Goal: Task Accomplishment & Management: Complete application form

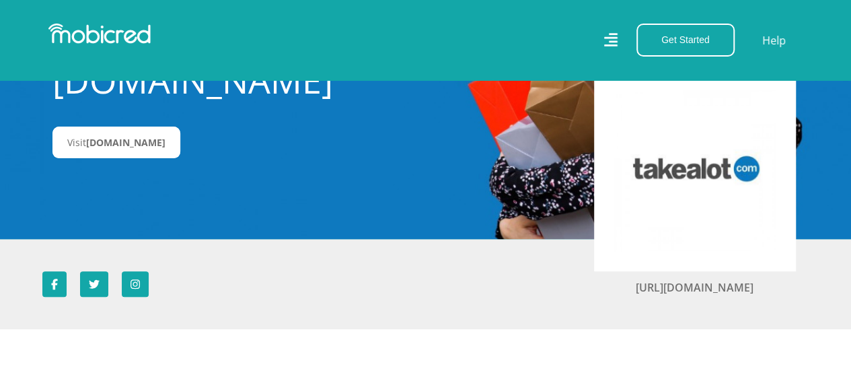
scroll to position [135, 0]
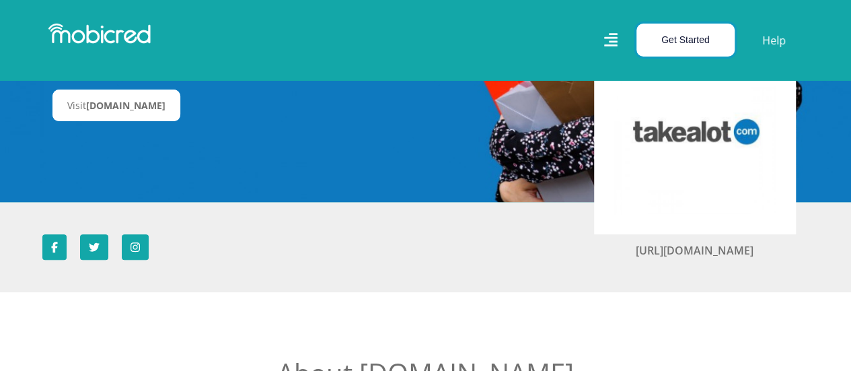
click at [691, 38] on button "Get Started" at bounding box center [686, 40] width 98 height 33
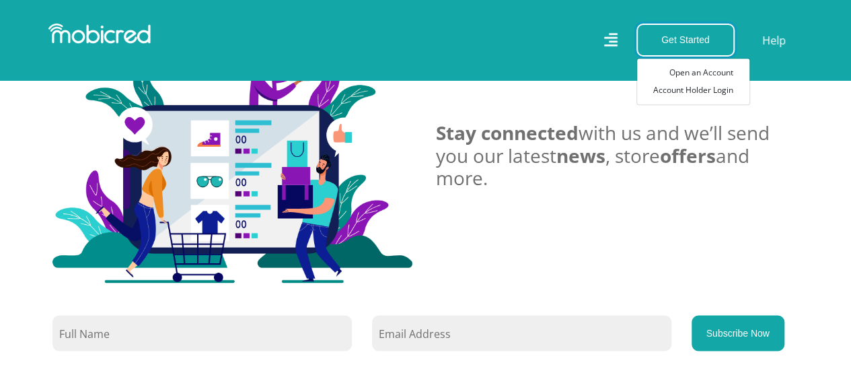
scroll to position [1212, 0]
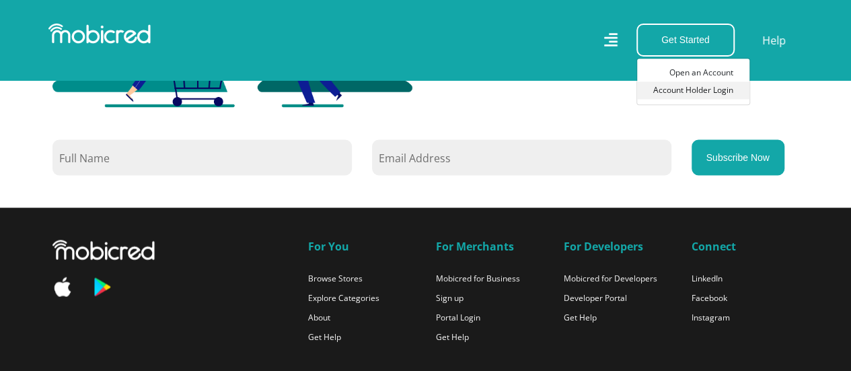
click at [689, 87] on link "Account Holder Login" at bounding box center [693, 90] width 112 height 18
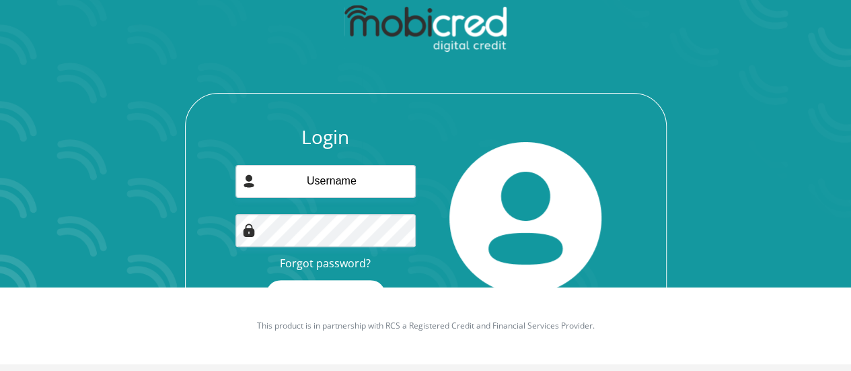
scroll to position [86, 0]
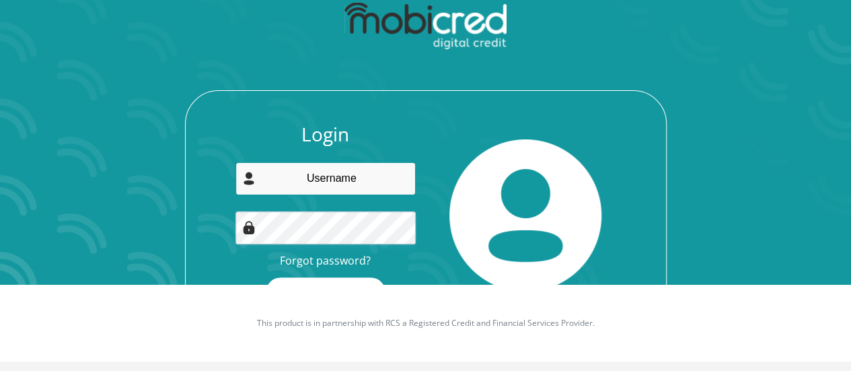
click at [378, 177] on input "email" at bounding box center [326, 178] width 180 height 33
type input "[EMAIL_ADDRESS][DOMAIN_NAME]"
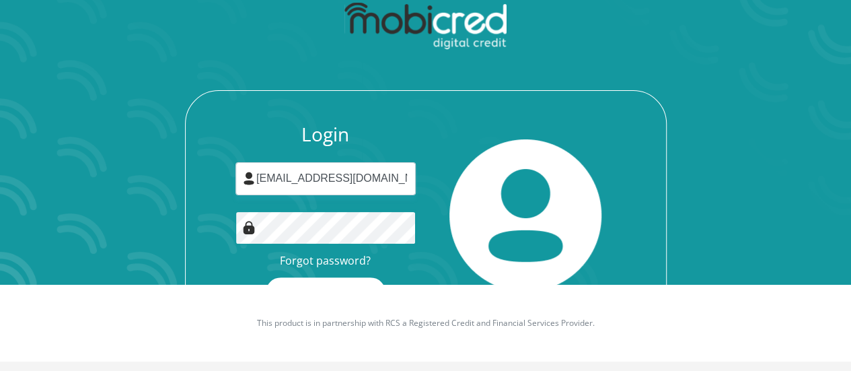
click at [266, 277] on button "Login" at bounding box center [326, 292] width 120 height 30
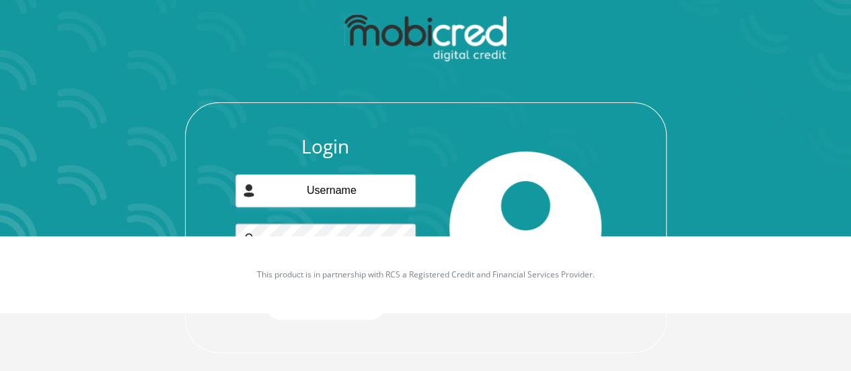
scroll to position [147, 0]
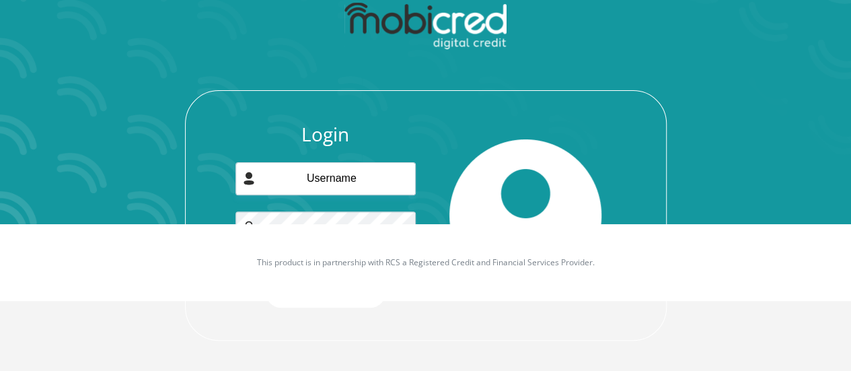
click at [487, 137] on div at bounding box center [526, 215] width 201 height 184
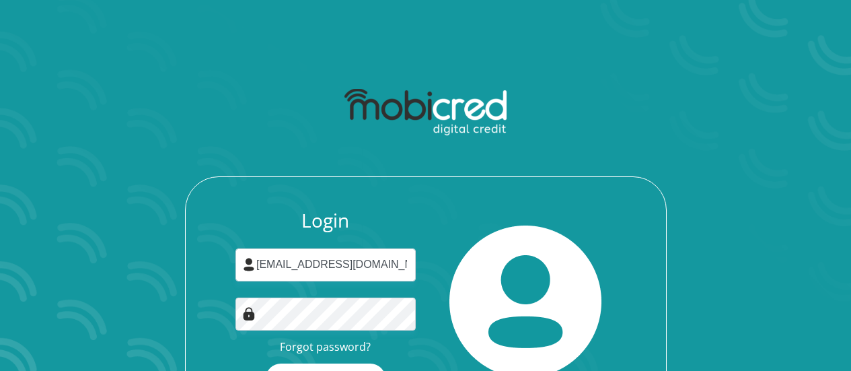
scroll to position [86, 0]
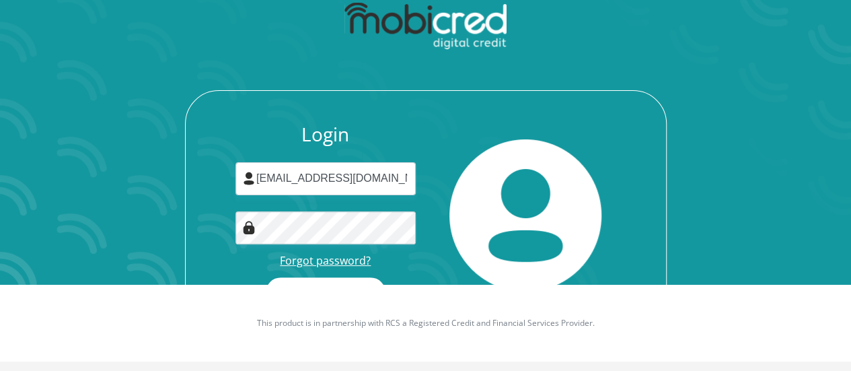
click at [345, 255] on link "Forgot password?" at bounding box center [325, 260] width 91 height 15
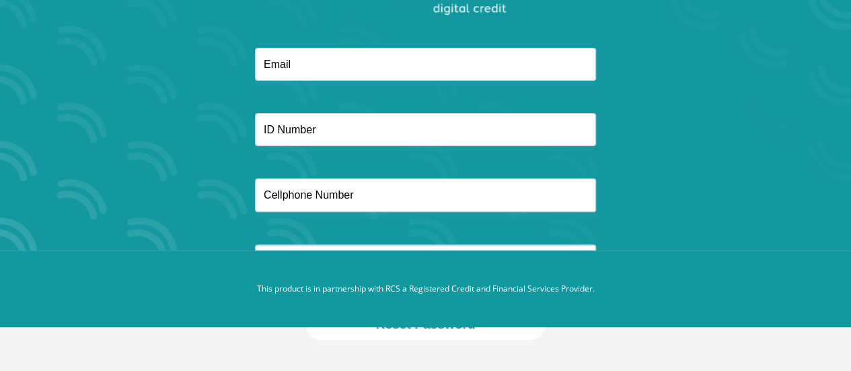
scroll to position [53, 0]
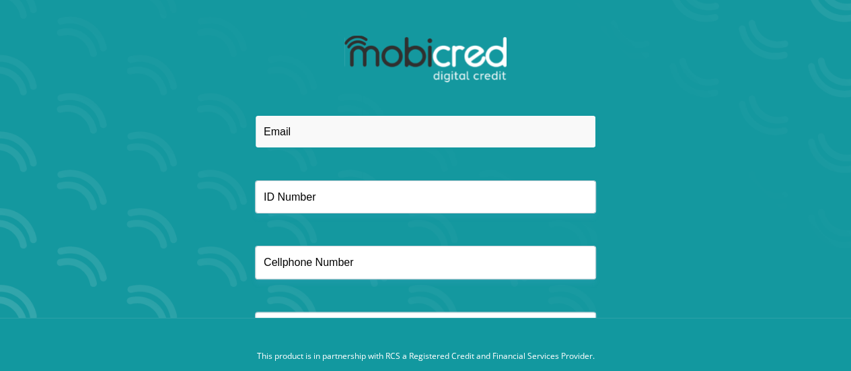
click at [304, 136] on input "email" at bounding box center [425, 131] width 341 height 33
type input "shoneezcaragiorgio@gmail.com"
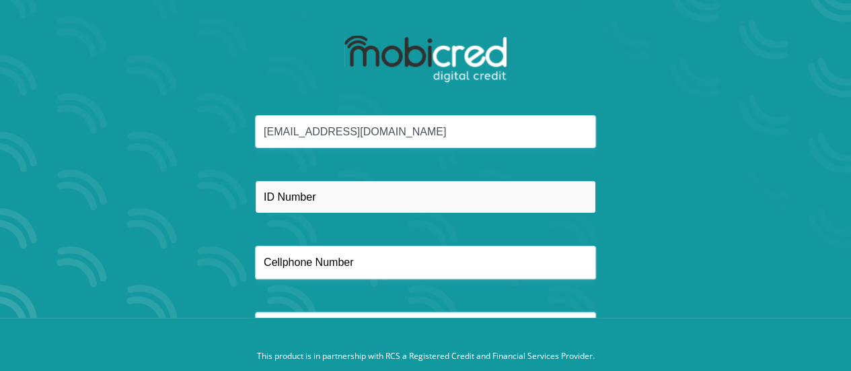
click at [341, 200] on input "text" at bounding box center [425, 196] width 341 height 33
type input "8903060140081"
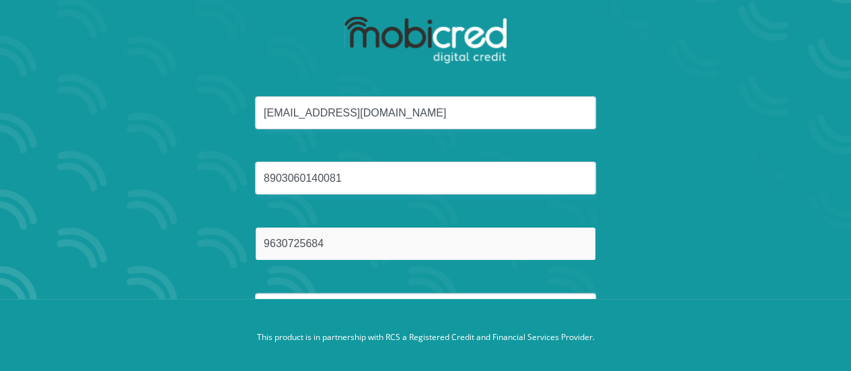
scroll to position [120, 0]
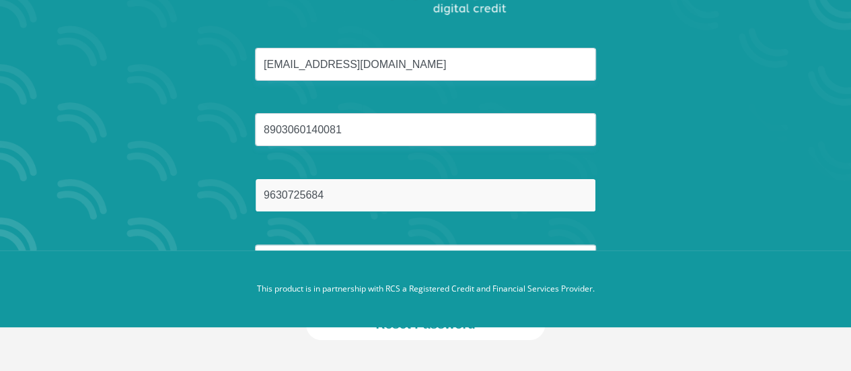
type input "9630725684"
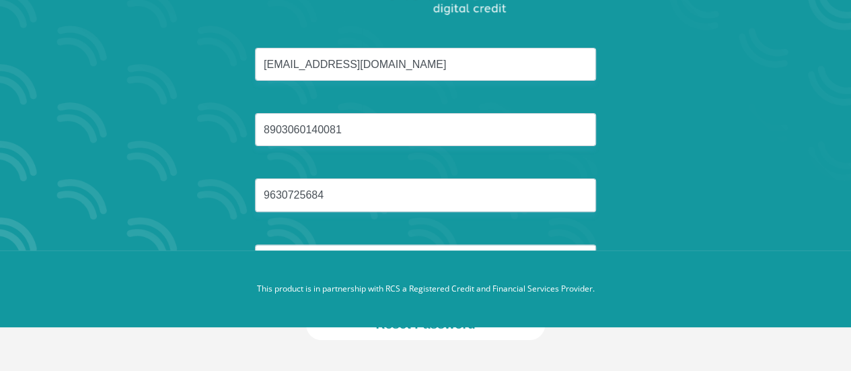
click at [374, 285] on p "This product is in partnership with RCS a Registered Credit and Financial Servi…" at bounding box center [426, 289] width 747 height 12
click at [373, 246] on input "text" at bounding box center [425, 260] width 341 height 33
click at [786, 195] on div "shoneezcaragiorgio@gmail.com 8903060140081 9630725684" at bounding box center [426, 179] width 723 height 262
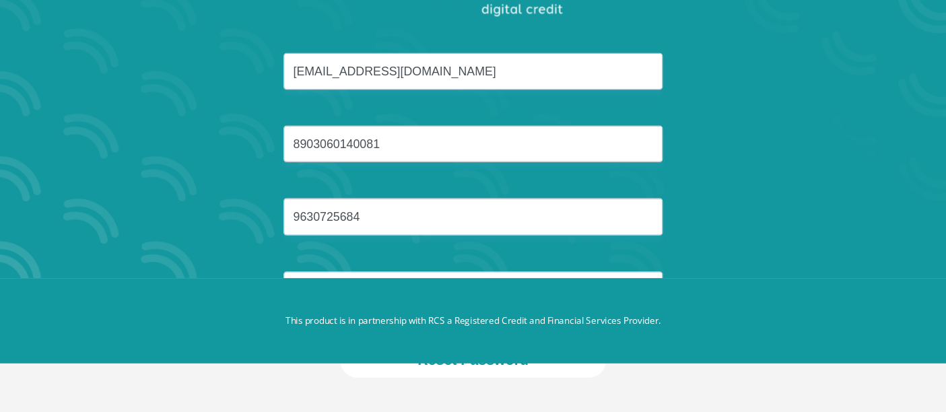
scroll to position [79, 0]
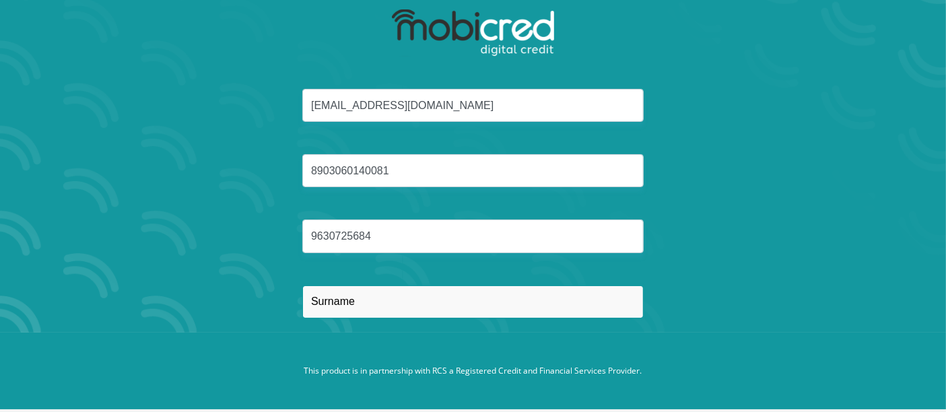
click at [342, 301] on input "text" at bounding box center [472, 301] width 341 height 33
type input "Caragiorgio"
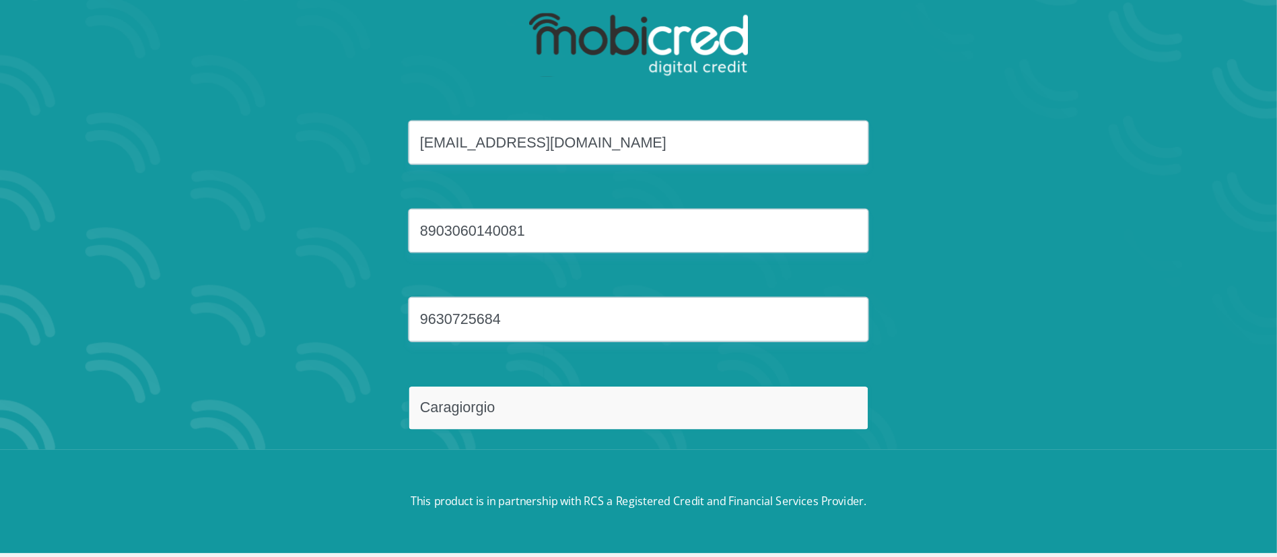
scroll to position [77, 0]
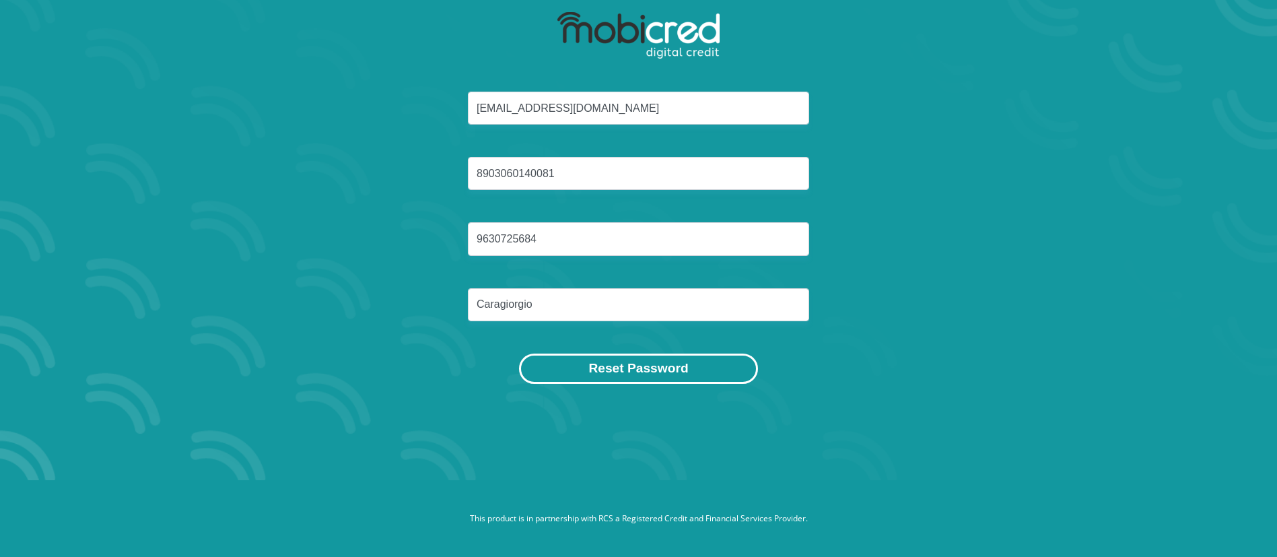
click at [679, 356] on button "Reset Password" at bounding box center [638, 368] width 238 height 30
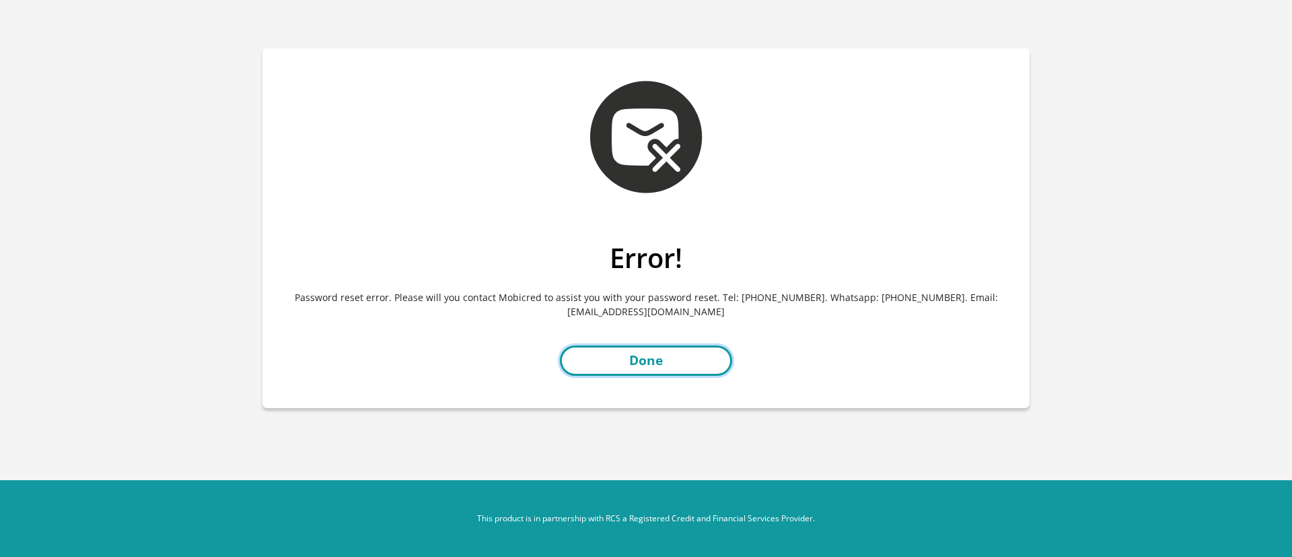
click at [679, 347] on link "Done" at bounding box center [646, 360] width 172 height 30
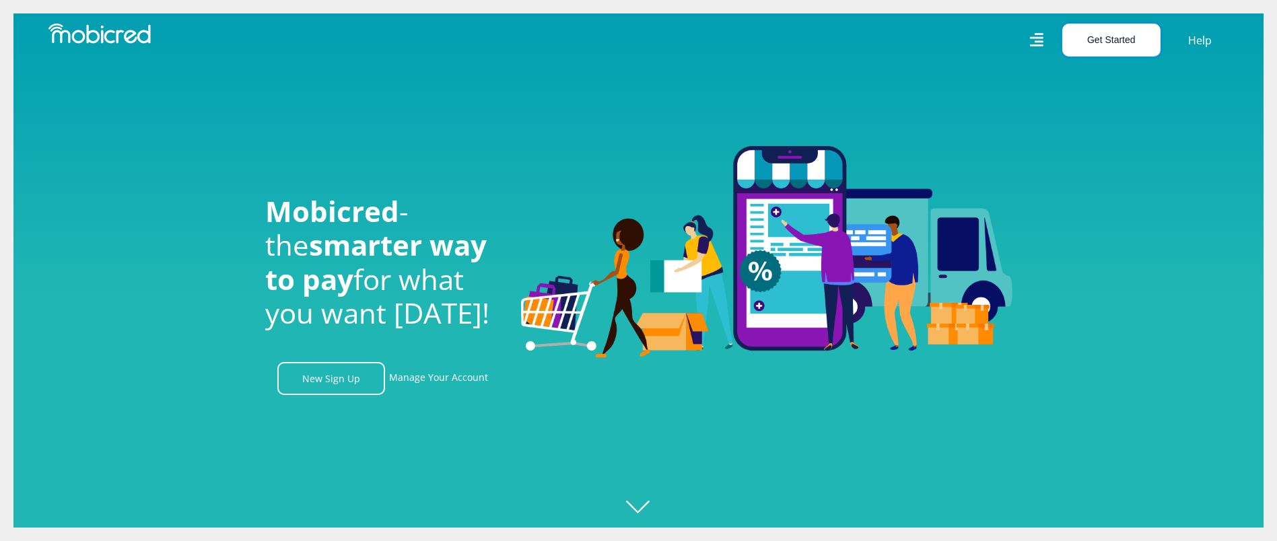
click at [1132, 42] on button "Get Started" at bounding box center [1111, 40] width 98 height 33
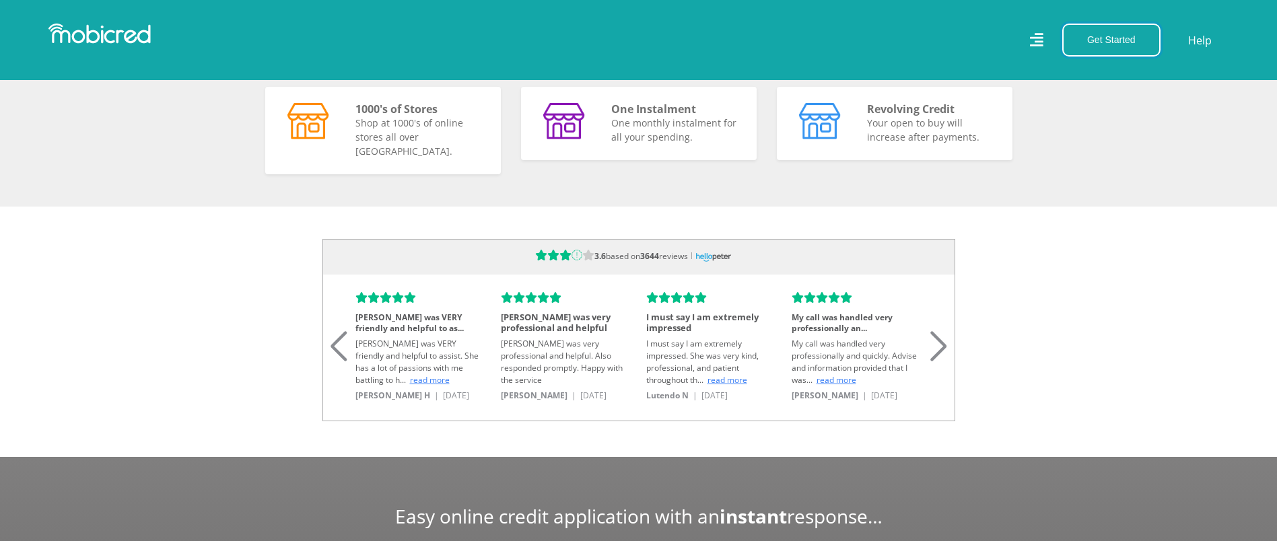
scroll to position [1212, 0]
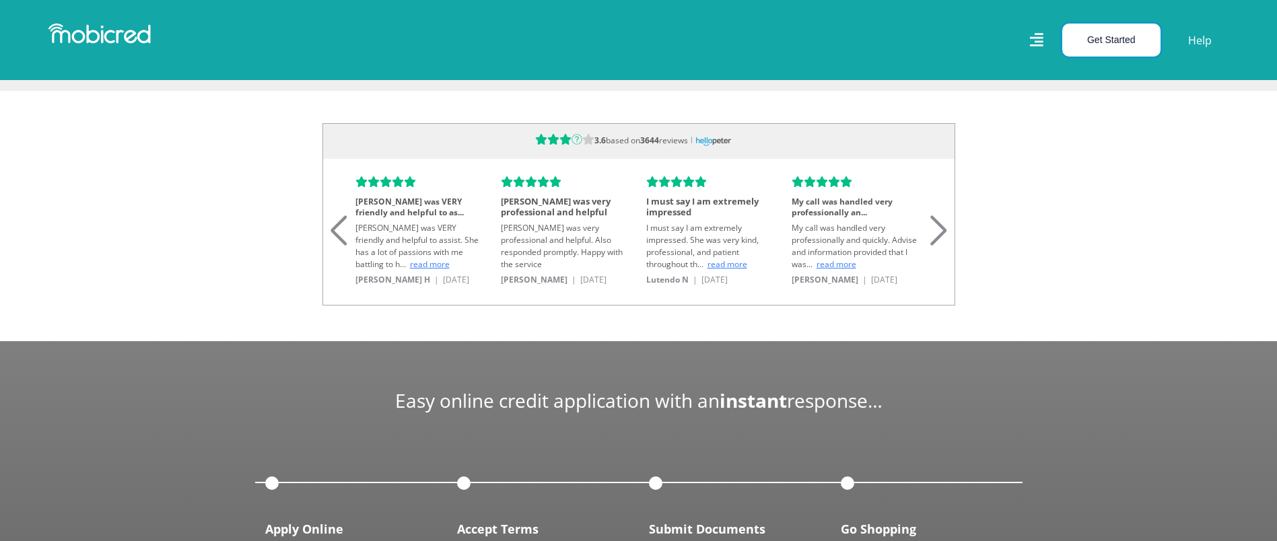
click at [1104, 34] on button "Get Started" at bounding box center [1111, 40] width 98 height 33
click at [1116, 67] on link "Open an Account" at bounding box center [1119, 73] width 112 height 18
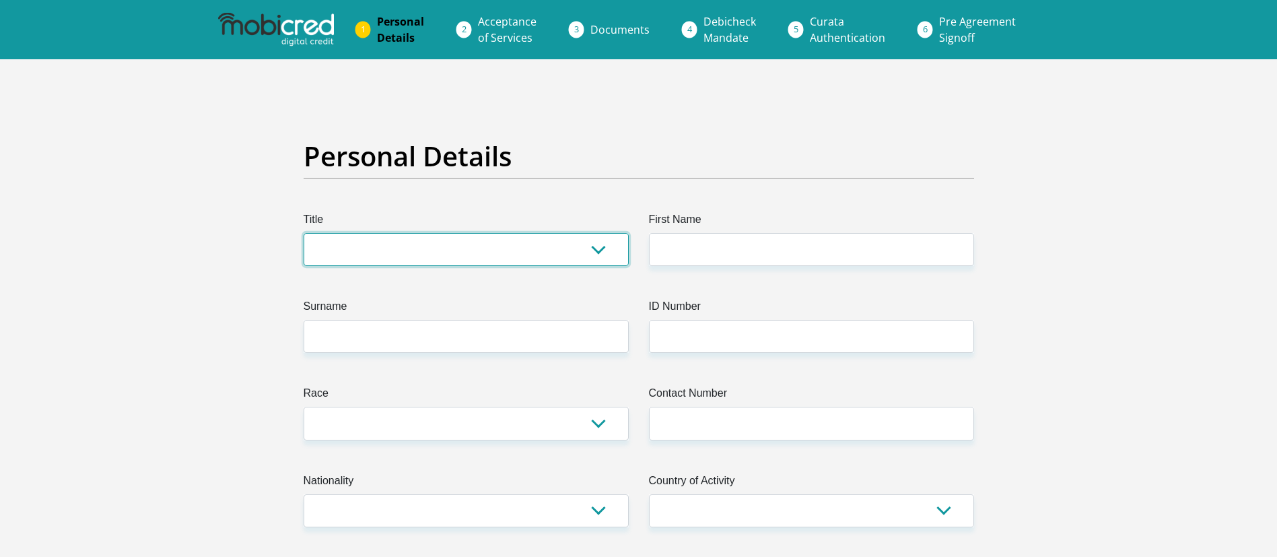
click at [499, 240] on select "Mr Ms Mrs Dr [PERSON_NAME]" at bounding box center [466, 249] width 325 height 33
select select "Mrs"
click at [304, 233] on select "Mr Ms Mrs Dr [PERSON_NAME]" at bounding box center [466, 249] width 325 height 33
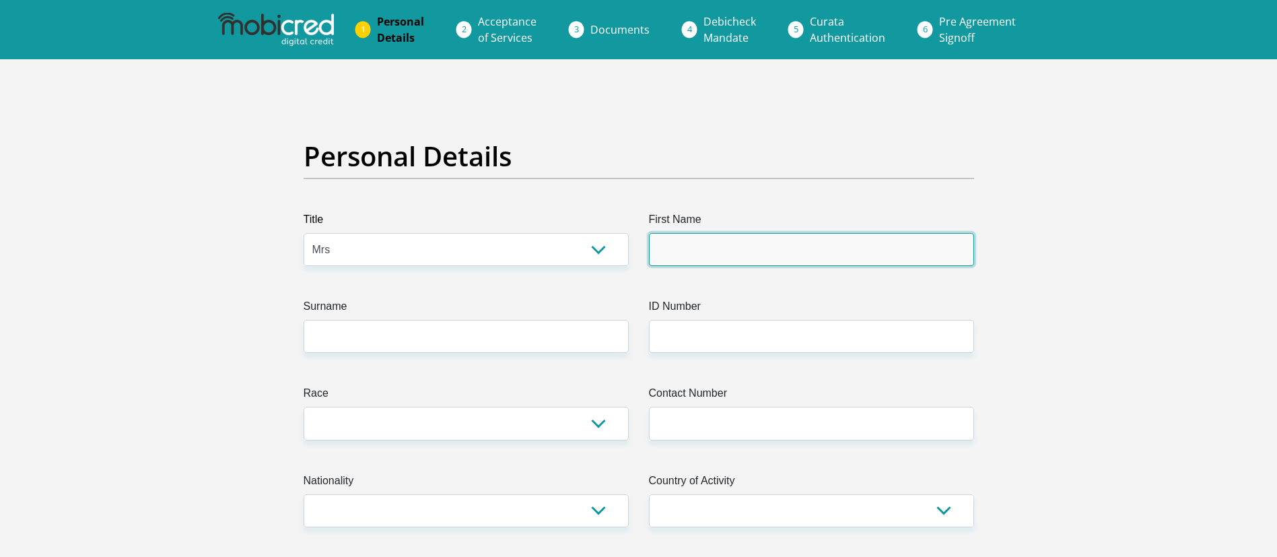
click at [700, 248] on input "First Name" at bounding box center [811, 249] width 325 height 33
type input "Shoneez"
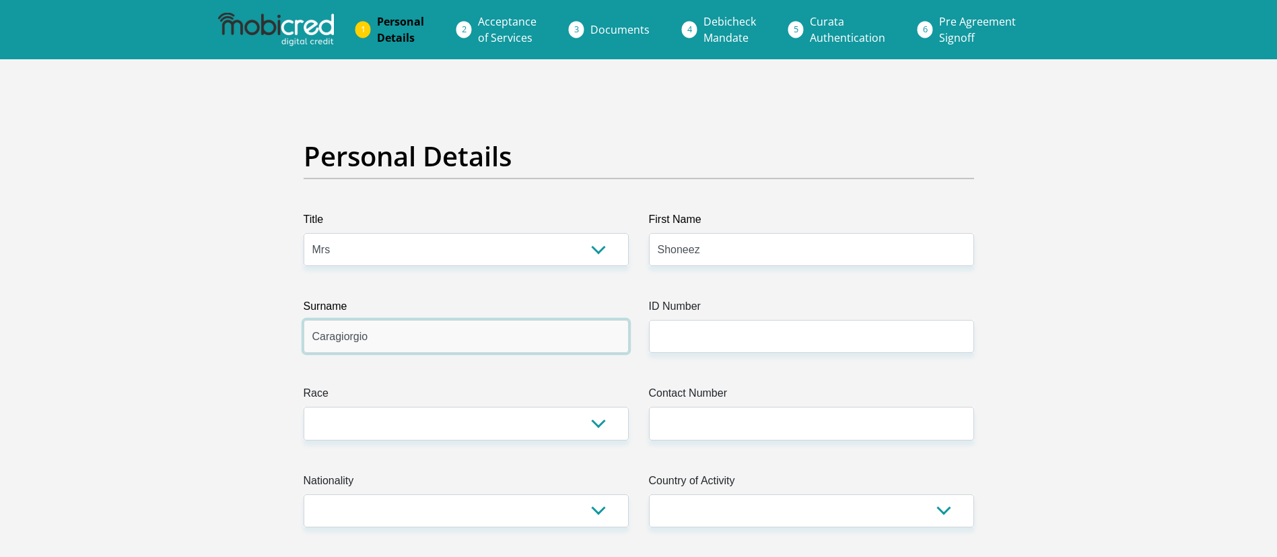
type input "Caragiorgio"
type input "8903060140081"
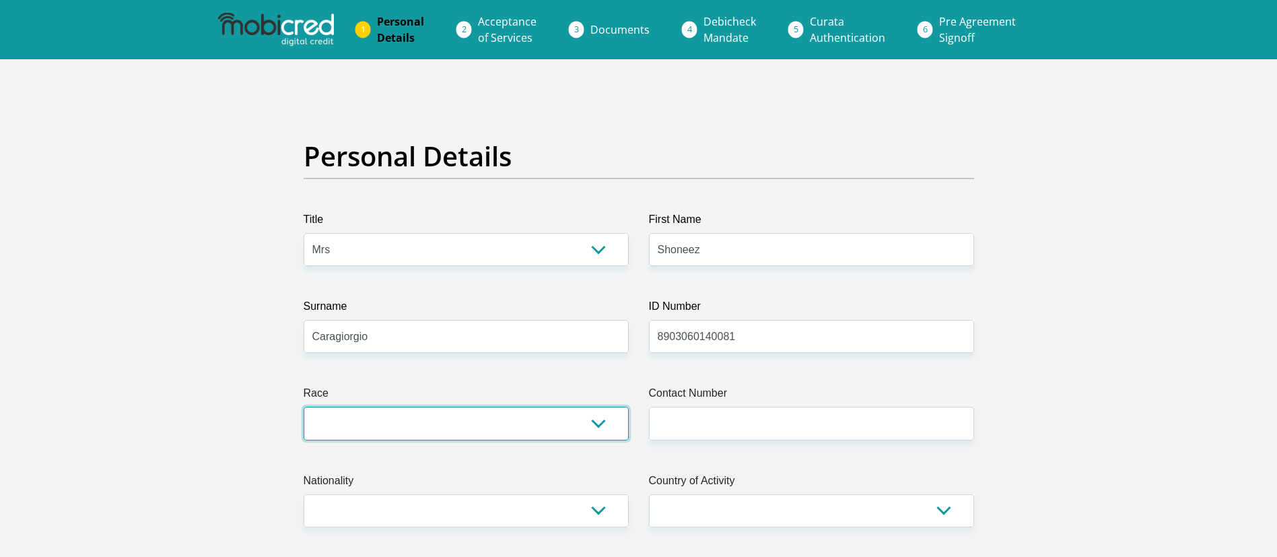
click at [617, 438] on select "Black Coloured Indian White Other" at bounding box center [466, 423] width 325 height 33
select select "3"
click at [304, 407] on select "Black Coloured Indian White Other" at bounding box center [466, 423] width 325 height 33
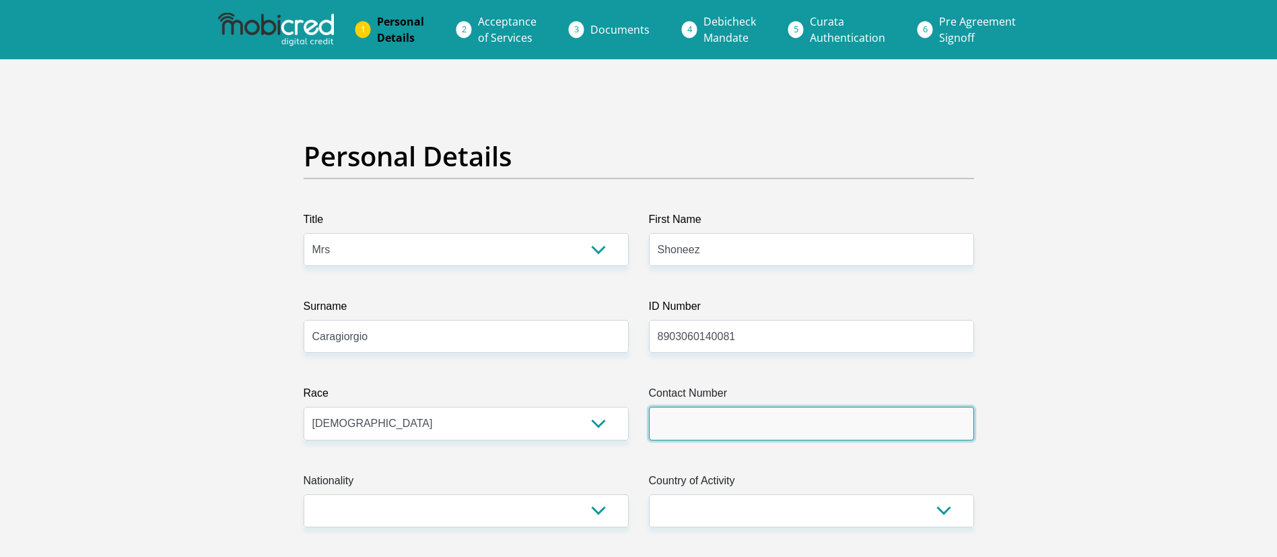
click at [676, 427] on input "Contact Number" at bounding box center [811, 423] width 325 height 33
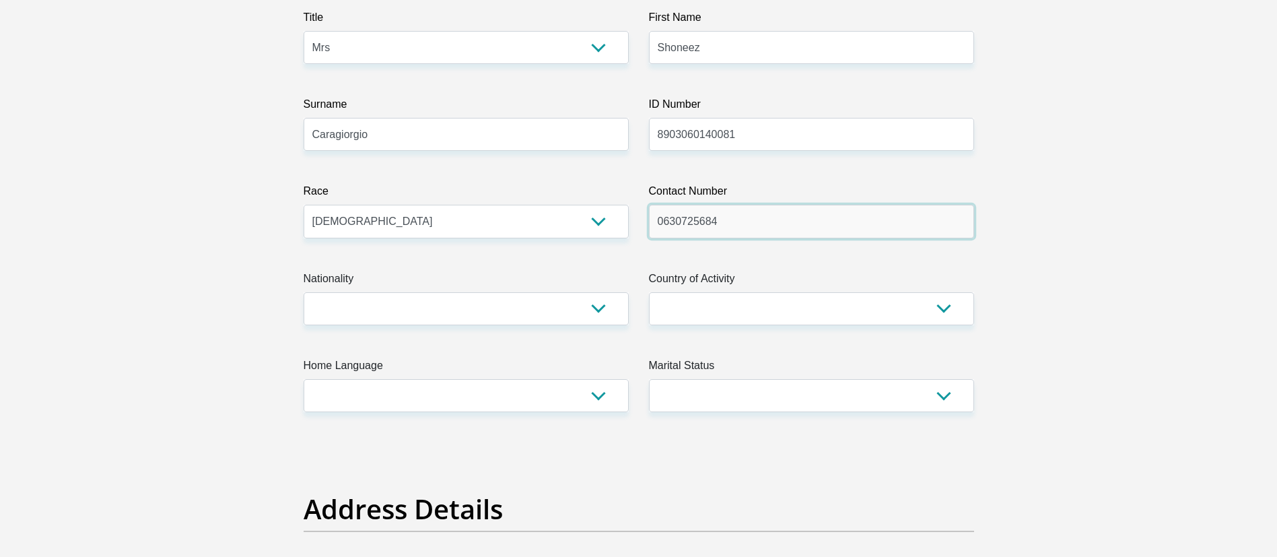
type input "0630725684"
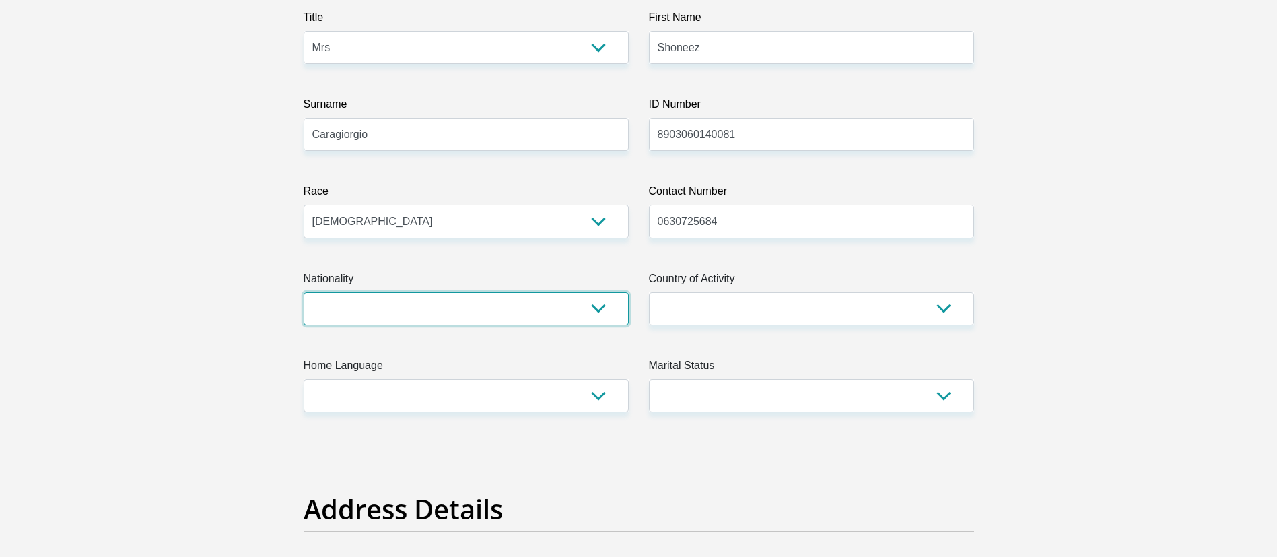
click at [485, 312] on select "South Africa Afghanistan Aland Islands Albania Algeria America Samoa American V…" at bounding box center [466, 308] width 325 height 33
select select "ZAF"
click at [304, 292] on select "South Africa Afghanistan Aland Islands Albania Algeria America Samoa American V…" at bounding box center [466, 308] width 325 height 33
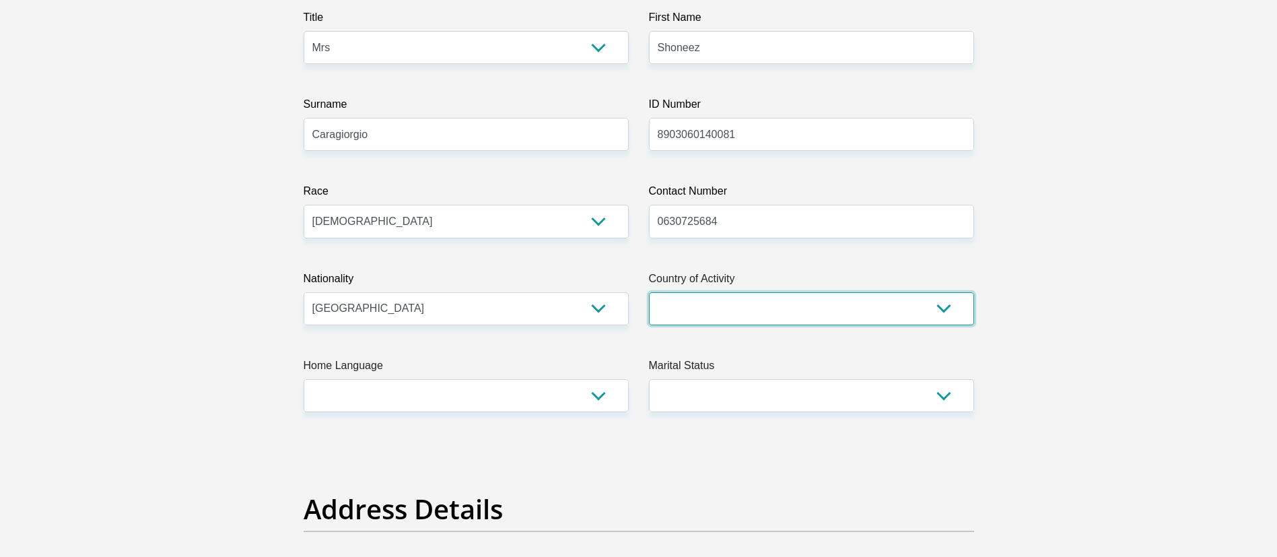
click at [747, 308] on select "South Africa Afghanistan Aland Islands Albania Algeria America Samoa American V…" at bounding box center [811, 308] width 325 height 33
select select "ZAF"
click at [649, 292] on select "South Africa Afghanistan Aland Islands Albania Algeria America Samoa American V…" at bounding box center [811, 308] width 325 height 33
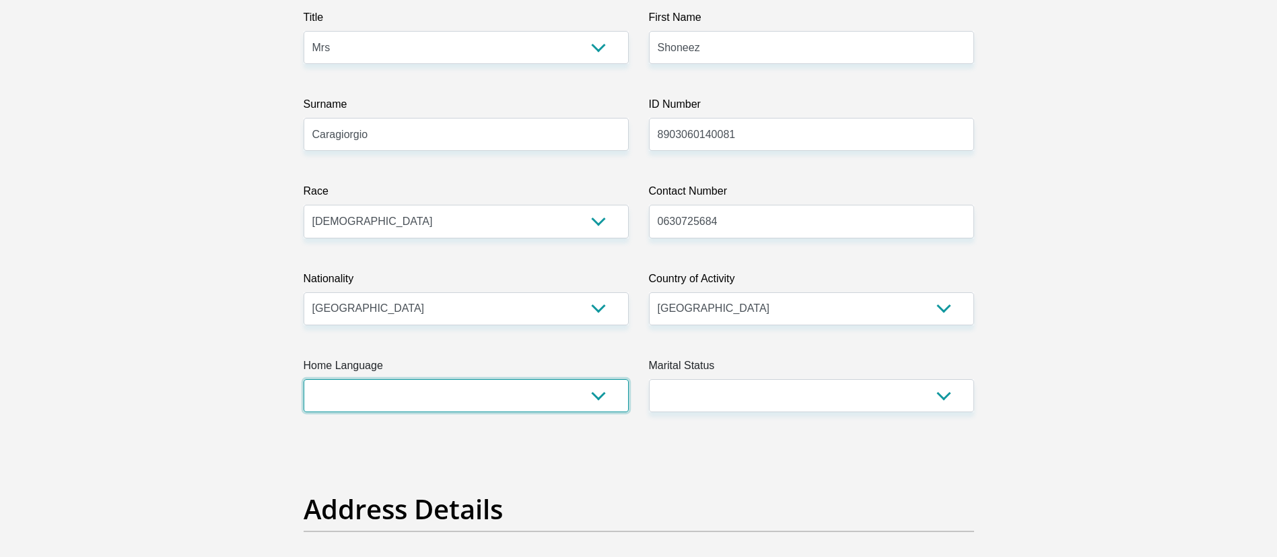
click at [370, 395] on select "Afrikaans English Sepedi South Ndebele Southern Sotho Swati Tsonga Tswana Venda…" at bounding box center [466, 395] width 325 height 33
select select "eng"
click at [304, 379] on select "Afrikaans English Sepedi South Ndebele Southern Sotho Swati Tsonga Tswana Venda…" at bounding box center [466, 395] width 325 height 33
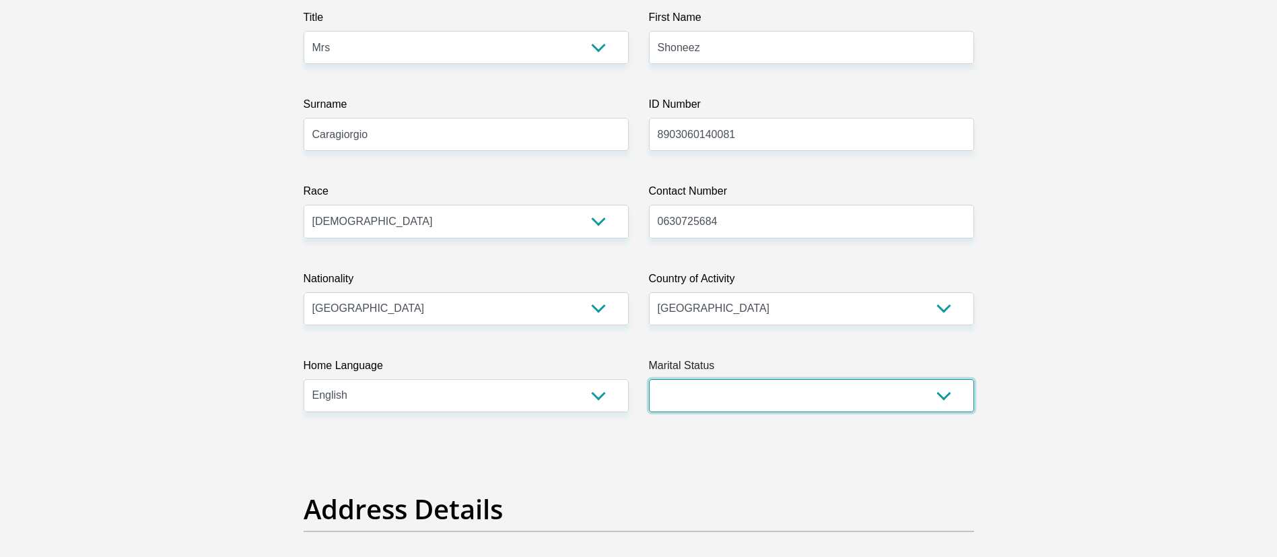
click at [734, 385] on select "Married ANC Single Divorced Widowed Married COP or Customary Law" at bounding box center [811, 395] width 325 height 33
select select "1"
click at [649, 379] on select "Married ANC Single Divorced Widowed Married COP or Customary Law" at bounding box center [811, 395] width 325 height 33
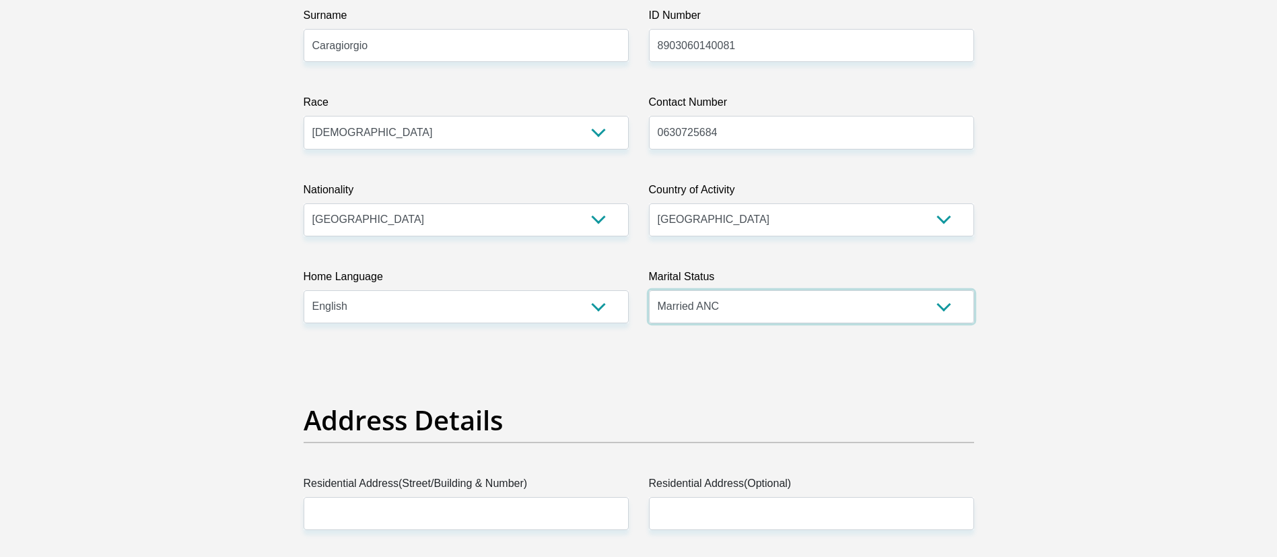
scroll to position [404, 0]
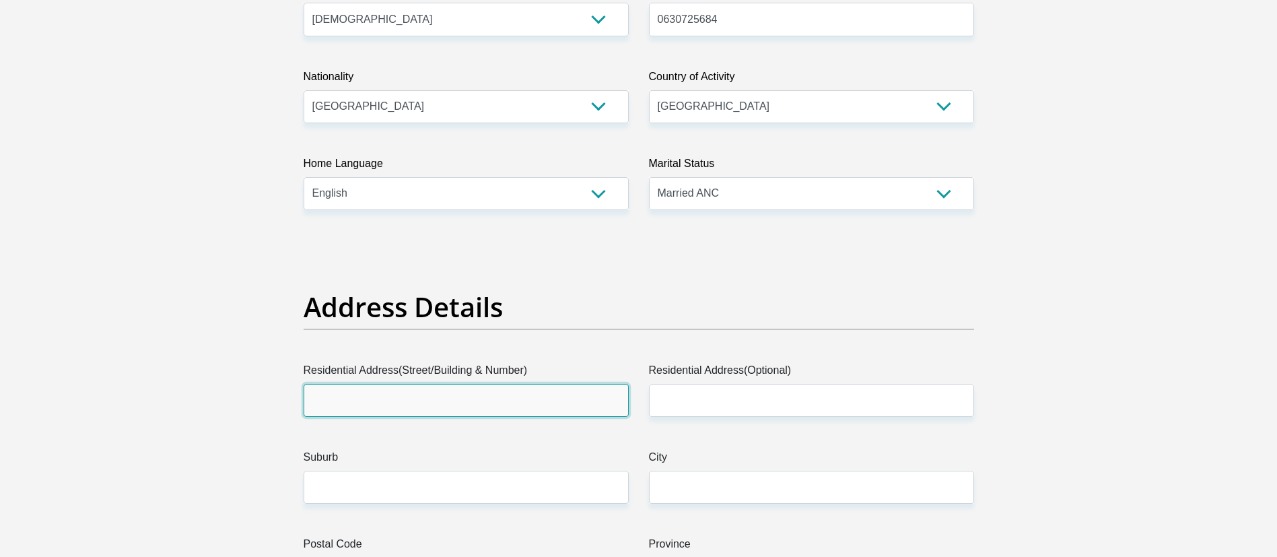
click at [431, 394] on input "Residential Address(Street/Building & Number)" at bounding box center [466, 400] width 325 height 33
type input "17 Lepelaar Street"
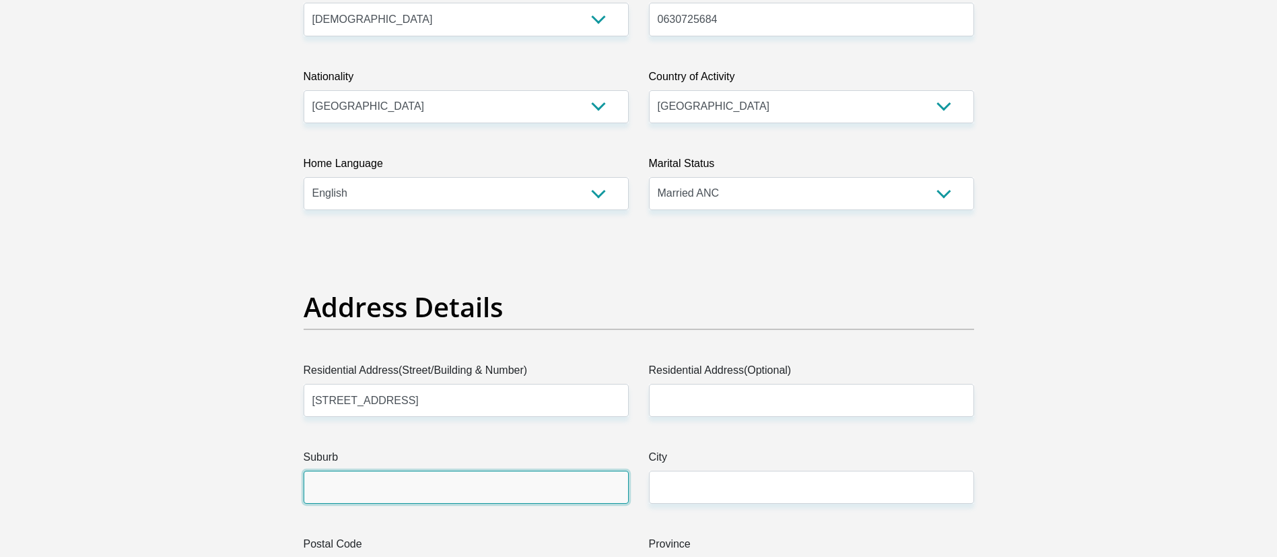
type input "Roodepoort"
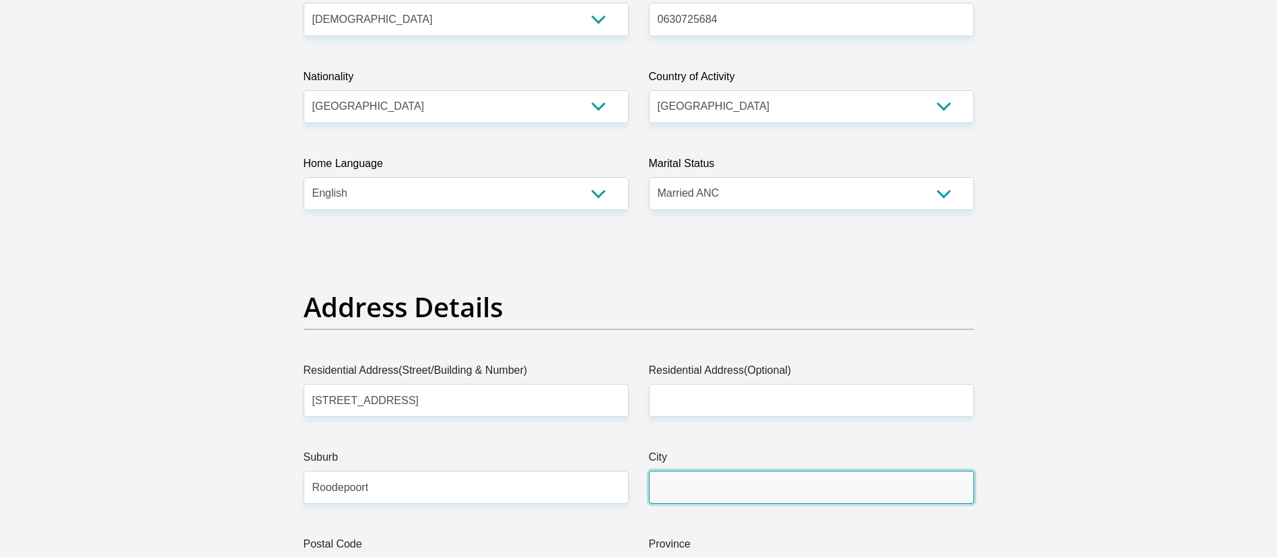
type input "Roodepoort"
type input "1709"
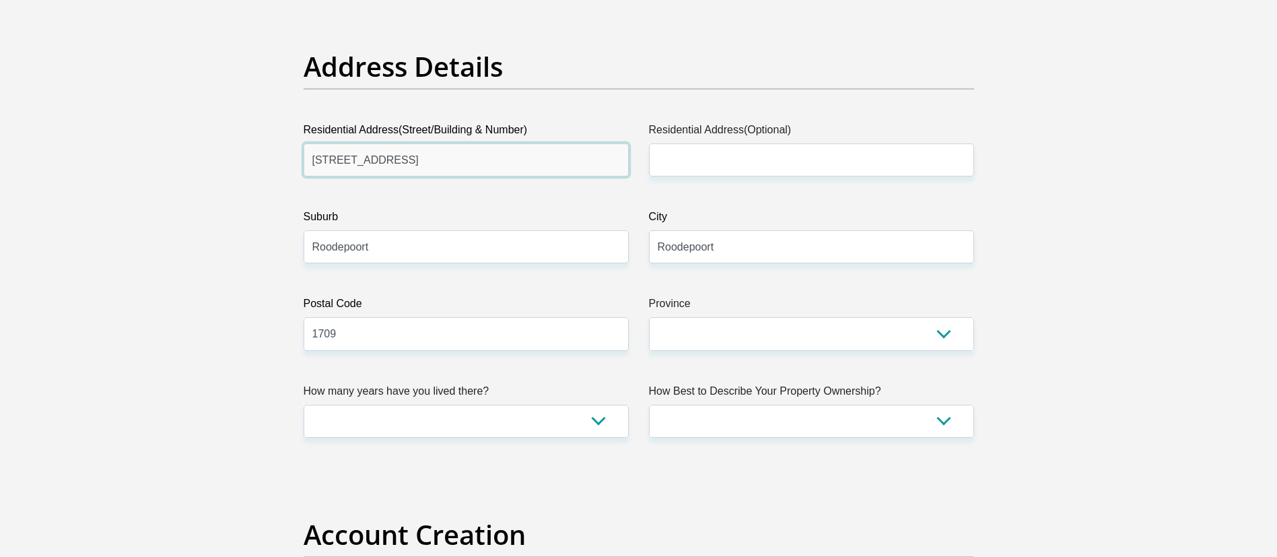
scroll to position [707, 0]
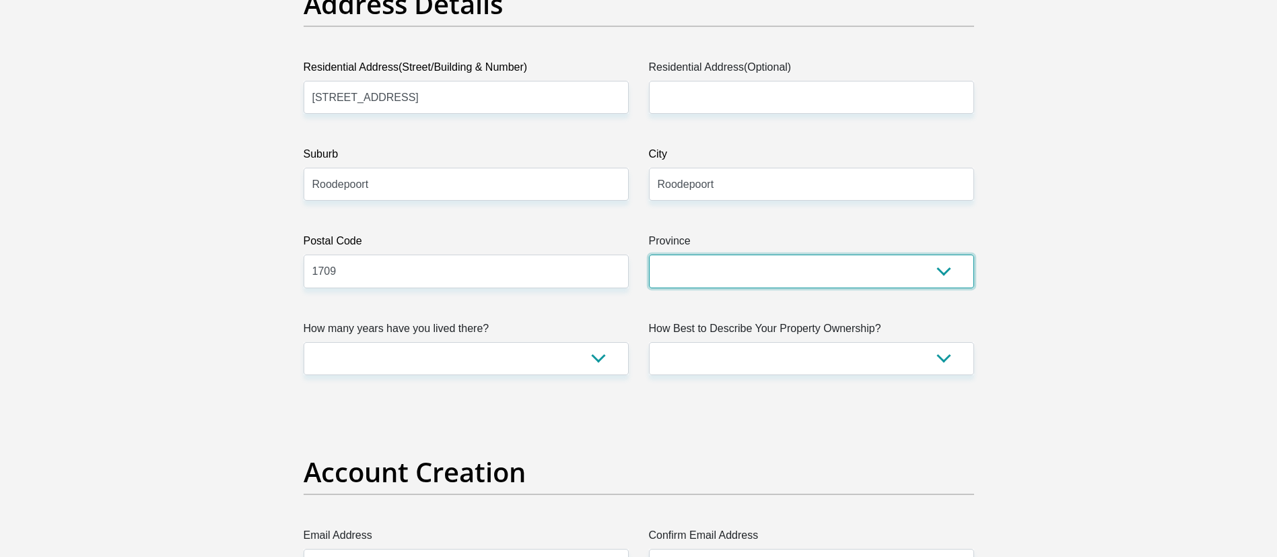
click at [683, 262] on select "Eastern Cape Free State Gauteng KwaZulu-Natal Limpopo Mpumalanga Northern Cape …" at bounding box center [811, 270] width 325 height 33
select select "Gauteng"
click at [649, 254] on select "Eastern Cape Free State Gauteng KwaZulu-Natal Limpopo Mpumalanga Northern Cape …" at bounding box center [811, 270] width 325 height 33
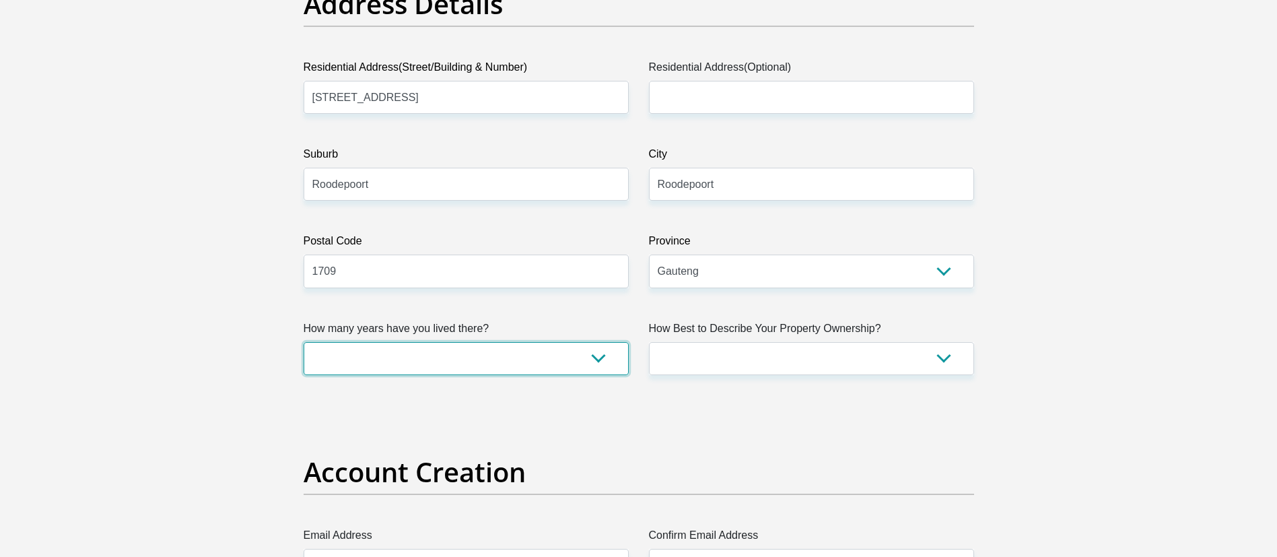
click at [532, 369] on select "less than 1 year 1-3 years 3-5 years 5+ years" at bounding box center [466, 358] width 325 height 33
select select "2"
click at [304, 342] on select "less than 1 year 1-3 years 3-5 years 5+ years" at bounding box center [466, 358] width 325 height 33
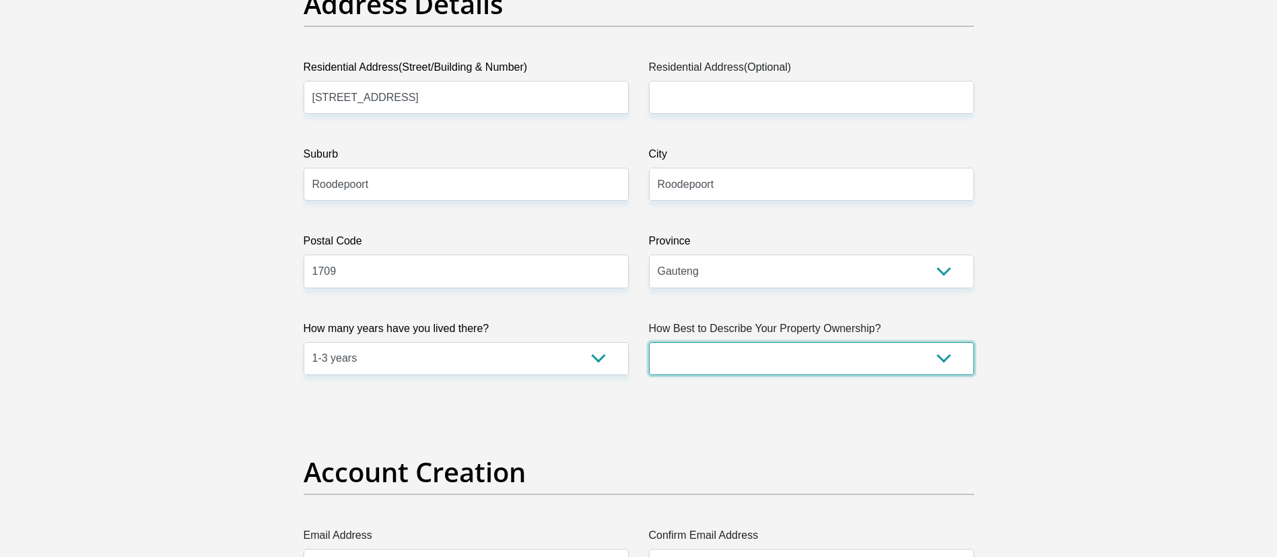
click at [757, 360] on select "Owned Rented Family Owned Company Dwelling" at bounding box center [811, 358] width 325 height 33
select select "Owned"
click at [649, 342] on select "Owned Rented Family Owned Company Dwelling" at bounding box center [811, 358] width 325 height 33
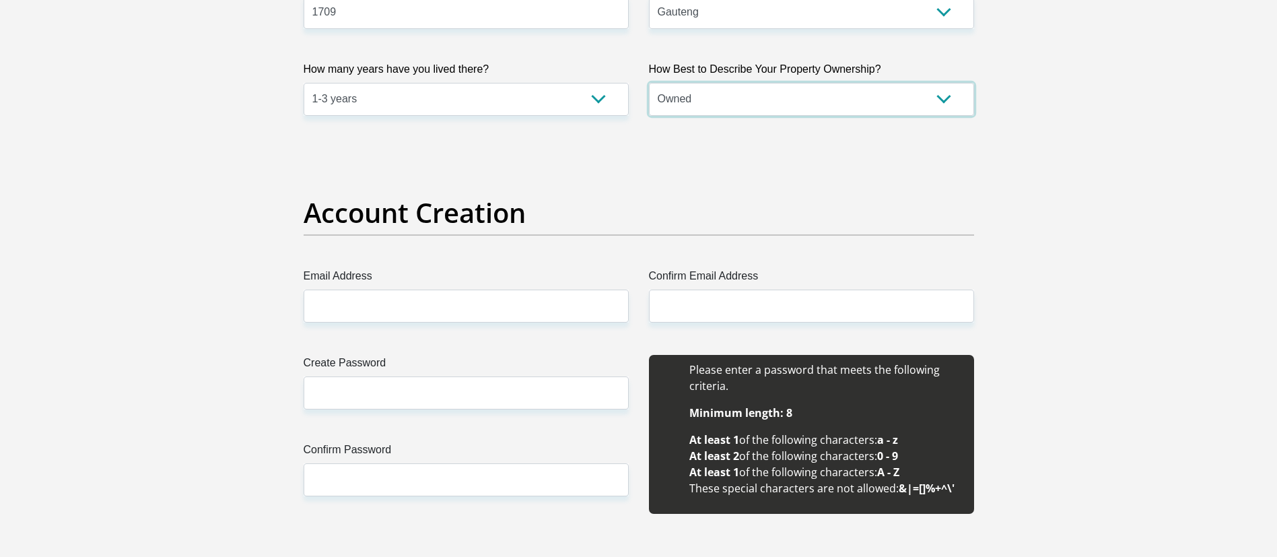
scroll to position [1010, 0]
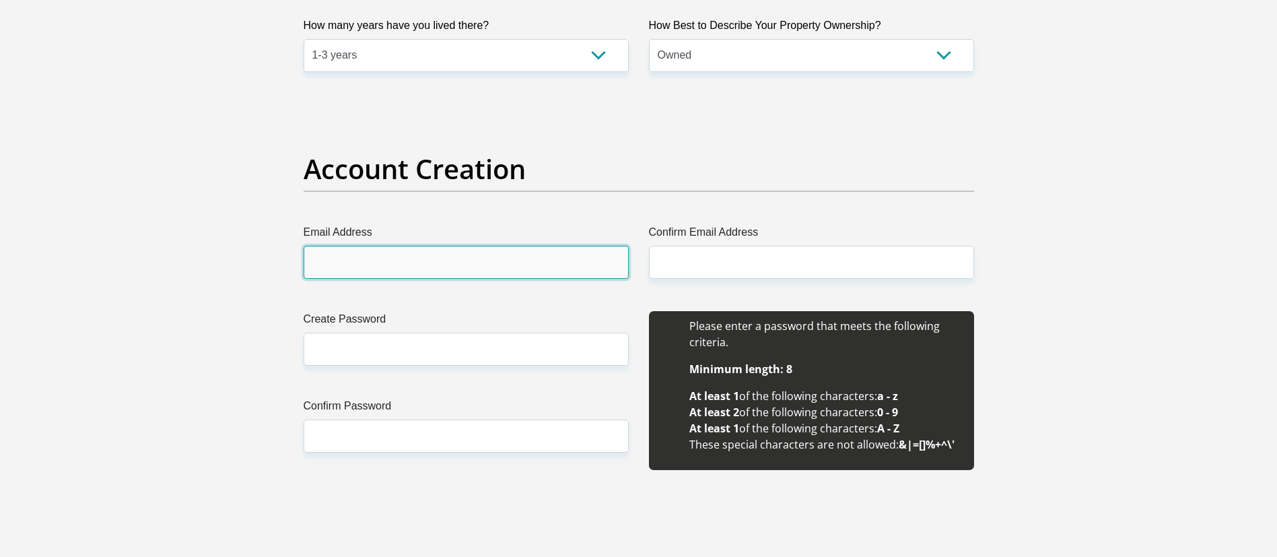
click at [367, 272] on input "Email Address" at bounding box center [466, 262] width 325 height 33
type input "shoneezcaragiorgio@gmail.com"
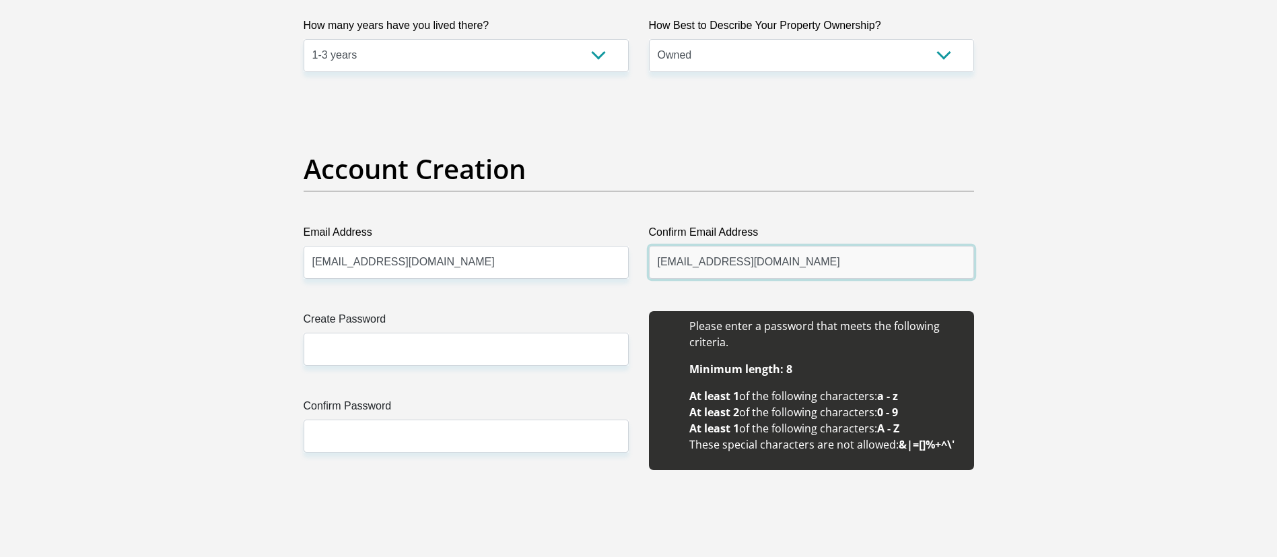
type input "shoneezcaragiorgio@gmail.com"
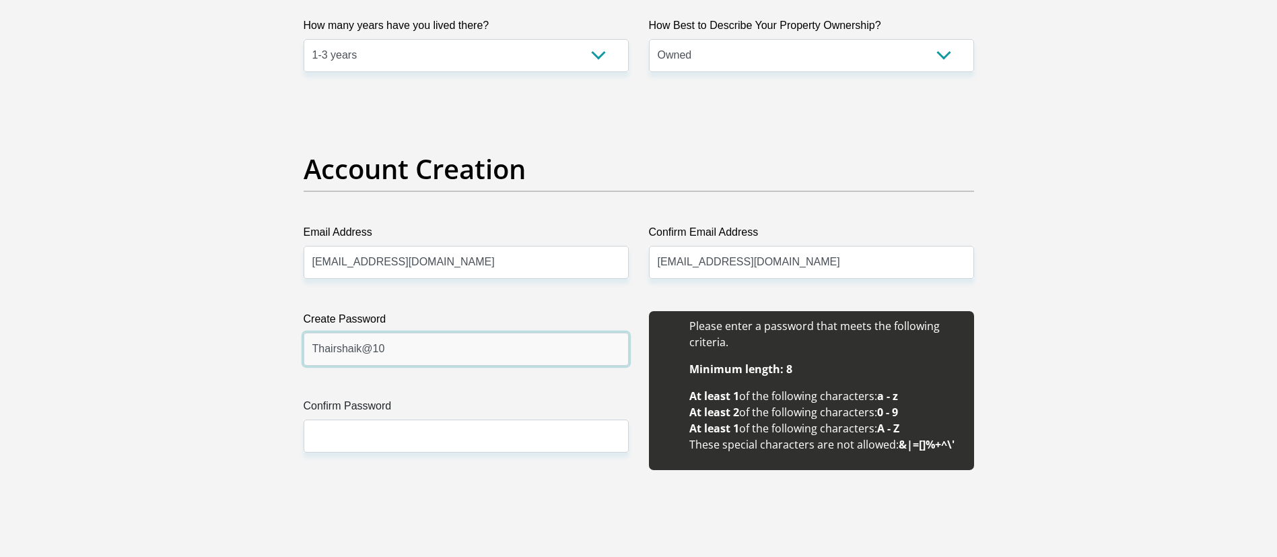
type input "Thairshaik@10"
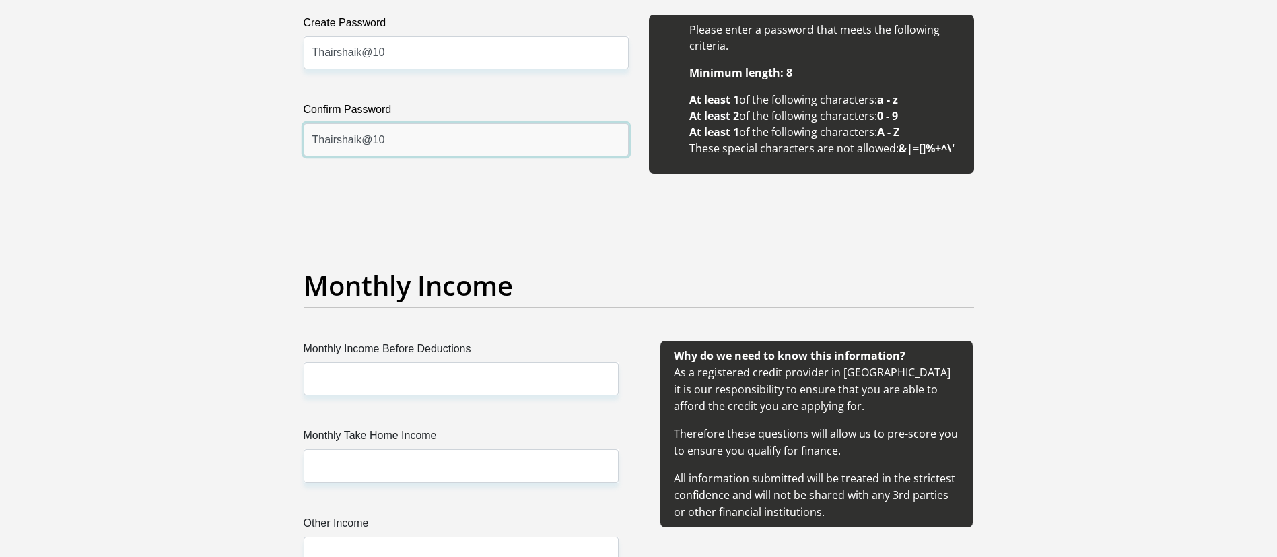
scroll to position [1515, 0]
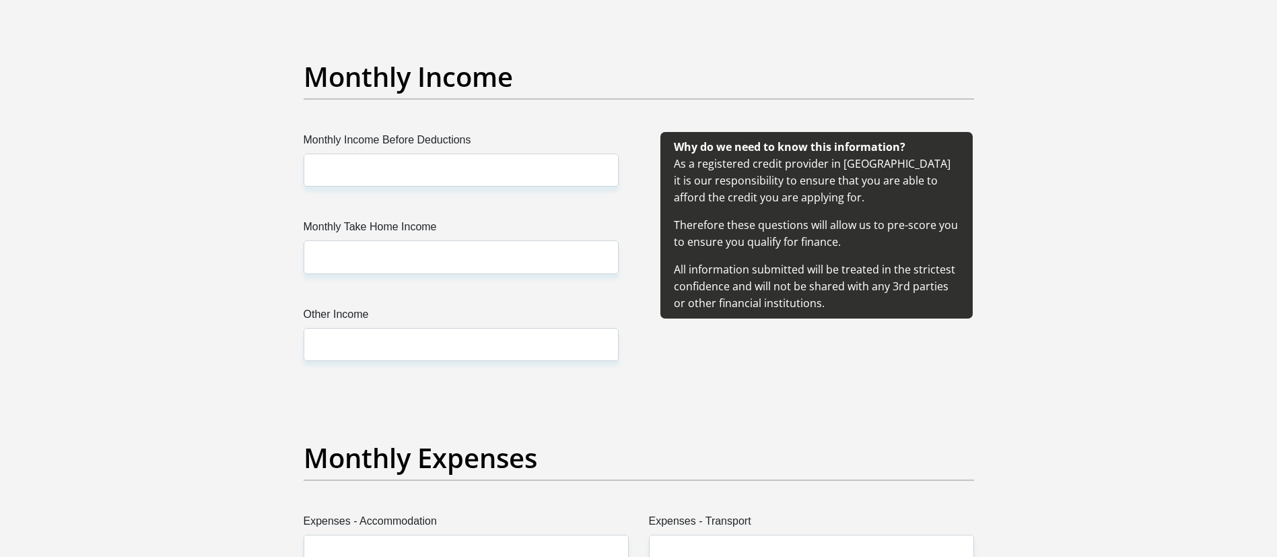
type input "Thairshaik@10"
click at [366, 168] on input "Monthly Income Before Deductions" at bounding box center [461, 169] width 315 height 33
type input "49000"
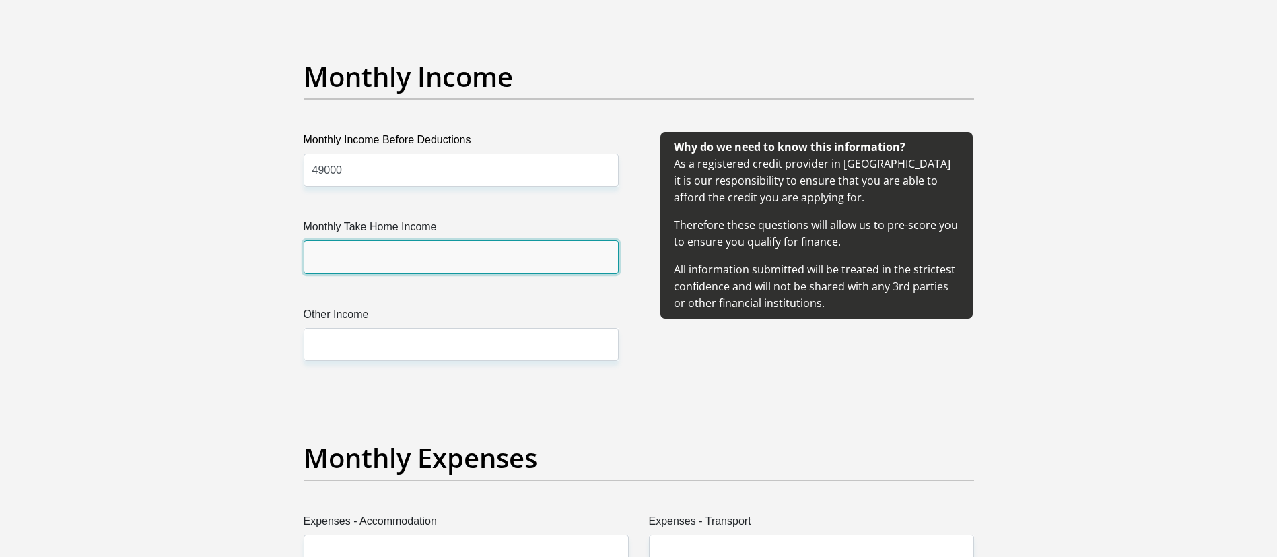
click at [494, 253] on input "Monthly Take Home Income" at bounding box center [461, 256] width 315 height 33
type input "24000"
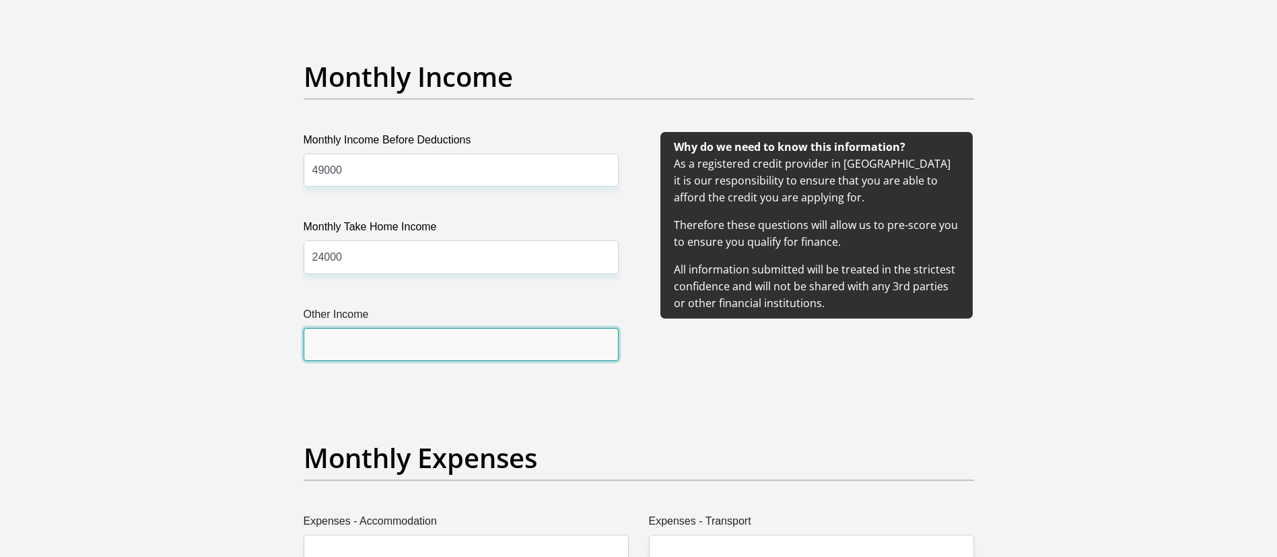
click at [478, 347] on input "Other Income" at bounding box center [461, 344] width 315 height 33
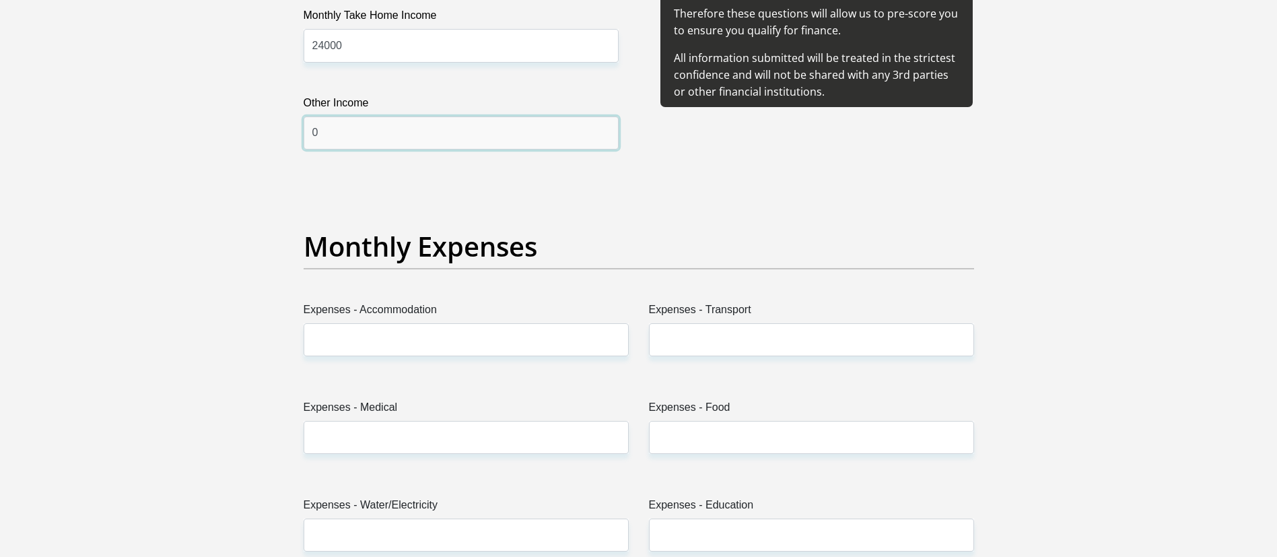
scroll to position [1817, 0]
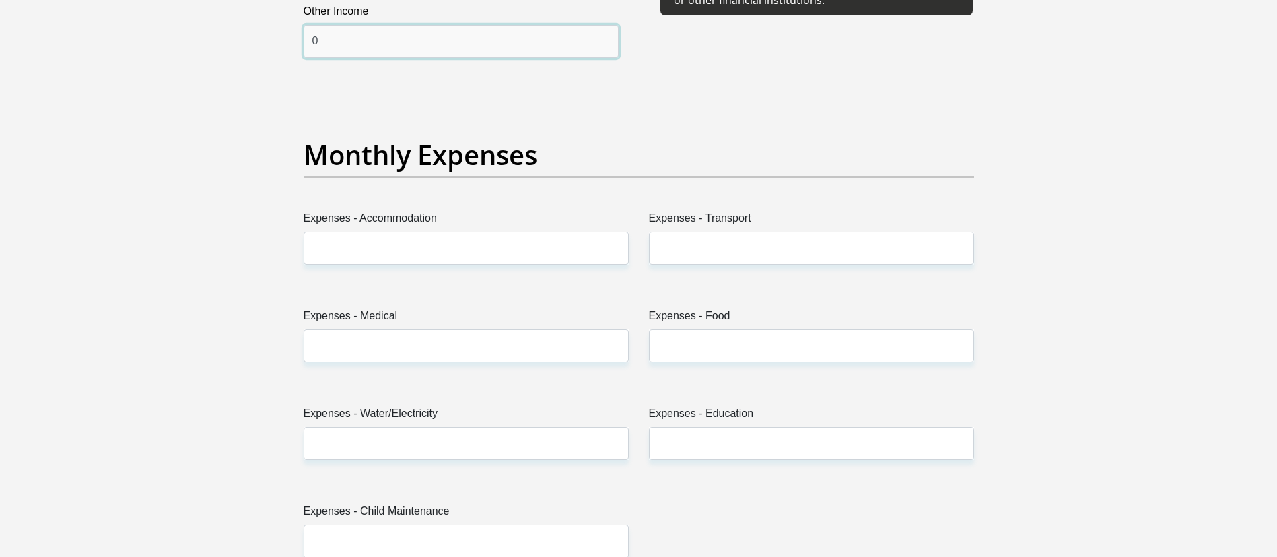
type input "0"
click at [457, 252] on input "Expenses - Accommodation" at bounding box center [466, 248] width 325 height 33
type input "14000"
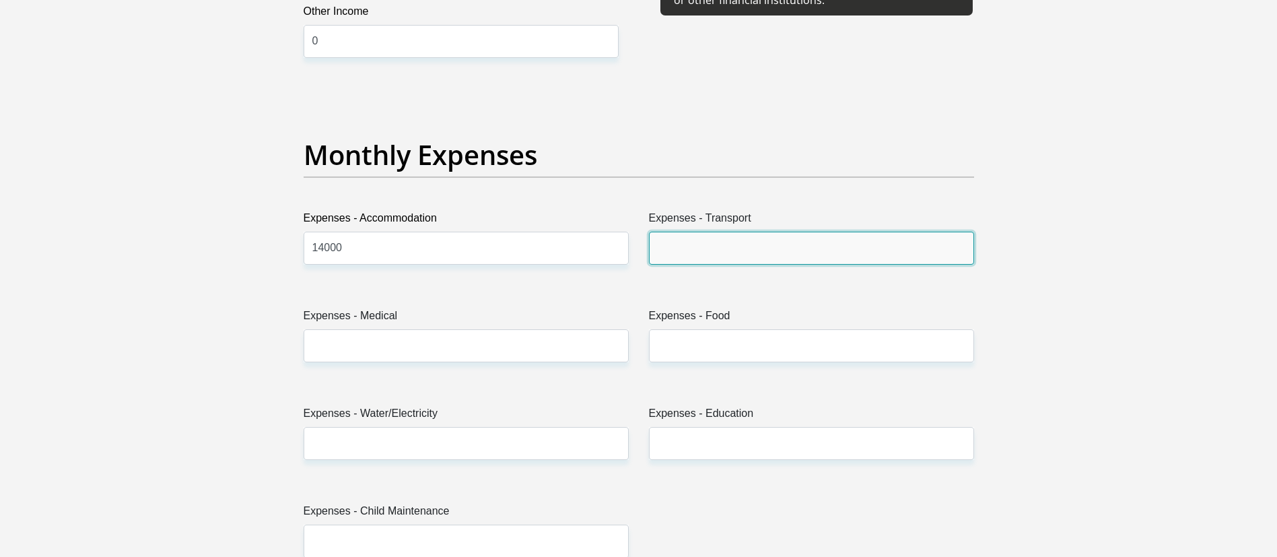
click at [685, 242] on input "Expenses - Transport" at bounding box center [811, 248] width 325 height 33
type input "500"
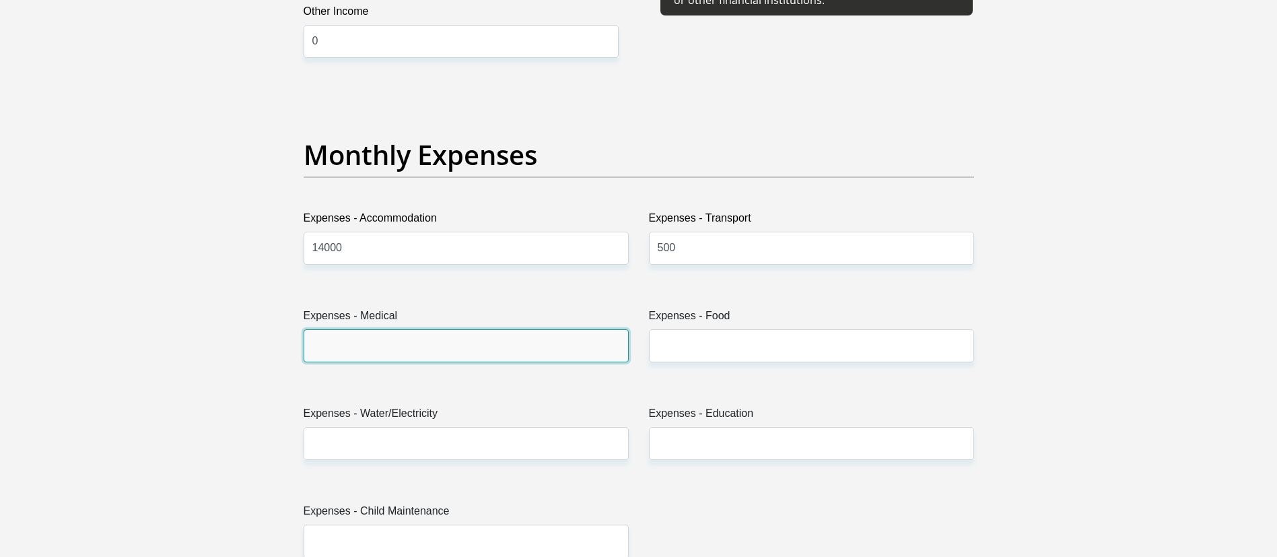
click at [479, 353] on input "Expenses - Medical" at bounding box center [466, 345] width 325 height 33
type input "0"
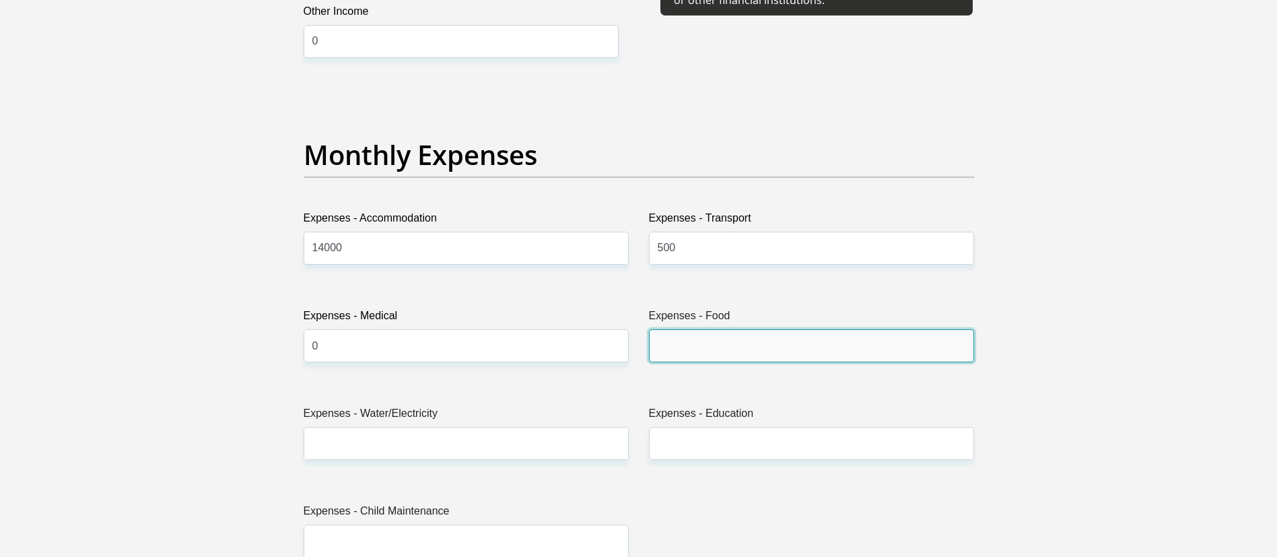
click at [722, 349] on input "Expenses - Food" at bounding box center [811, 345] width 325 height 33
type input "500"
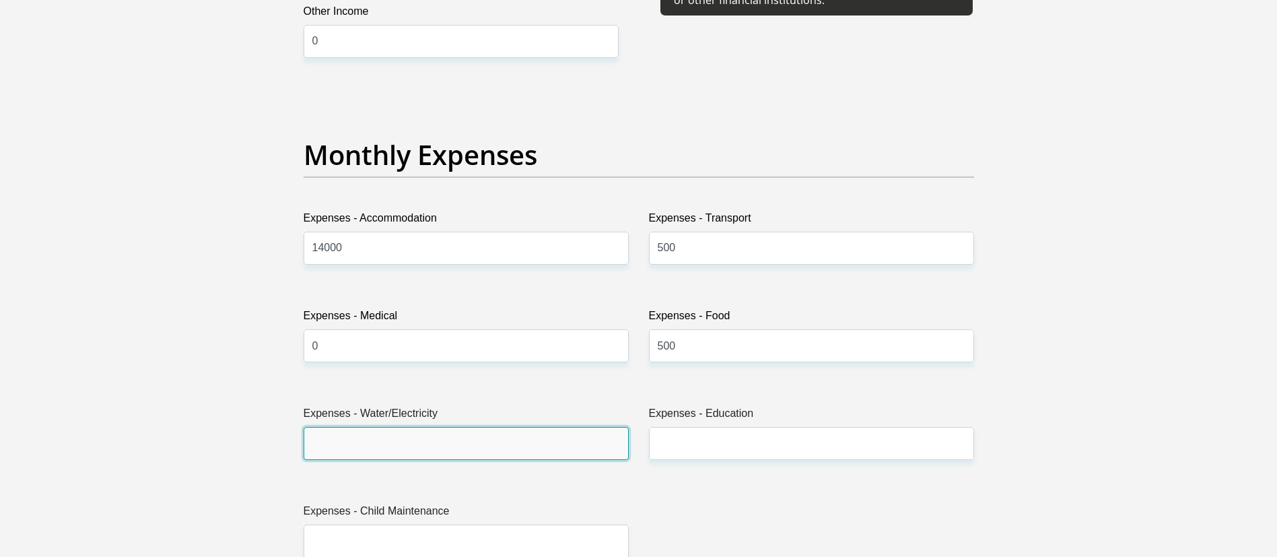
click at [384, 448] on input "Expenses - Water/Electricity" at bounding box center [466, 443] width 325 height 33
type input "0"
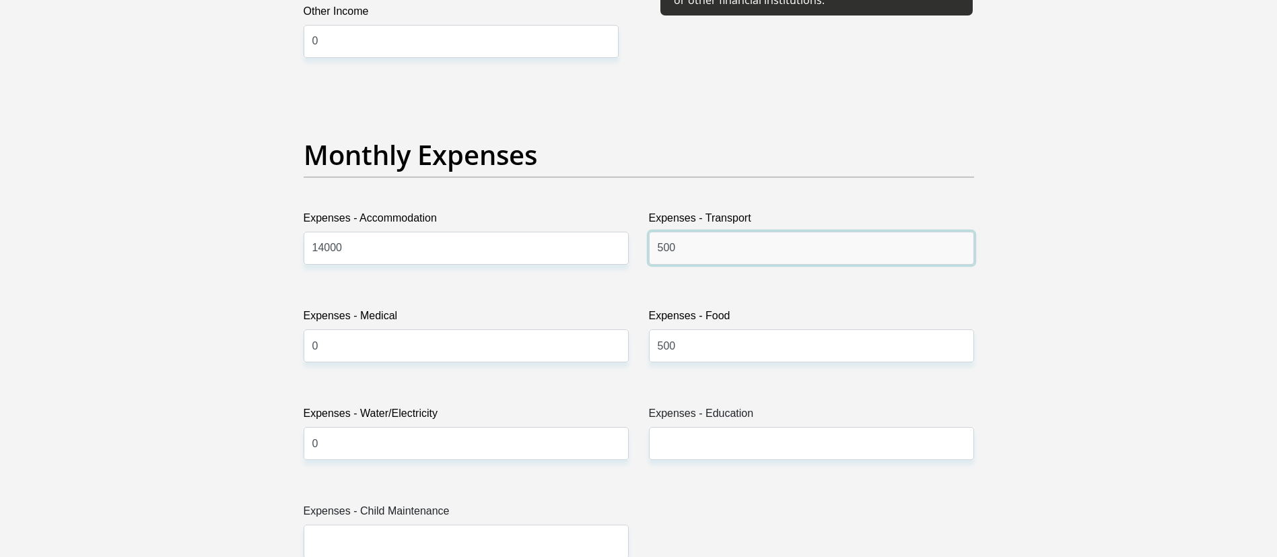
drag, startPoint x: 705, startPoint y: 250, endPoint x: 604, endPoint y: 247, distance: 101.0
type input "1"
type input "500"
click at [699, 344] on input "500" at bounding box center [811, 345] width 325 height 33
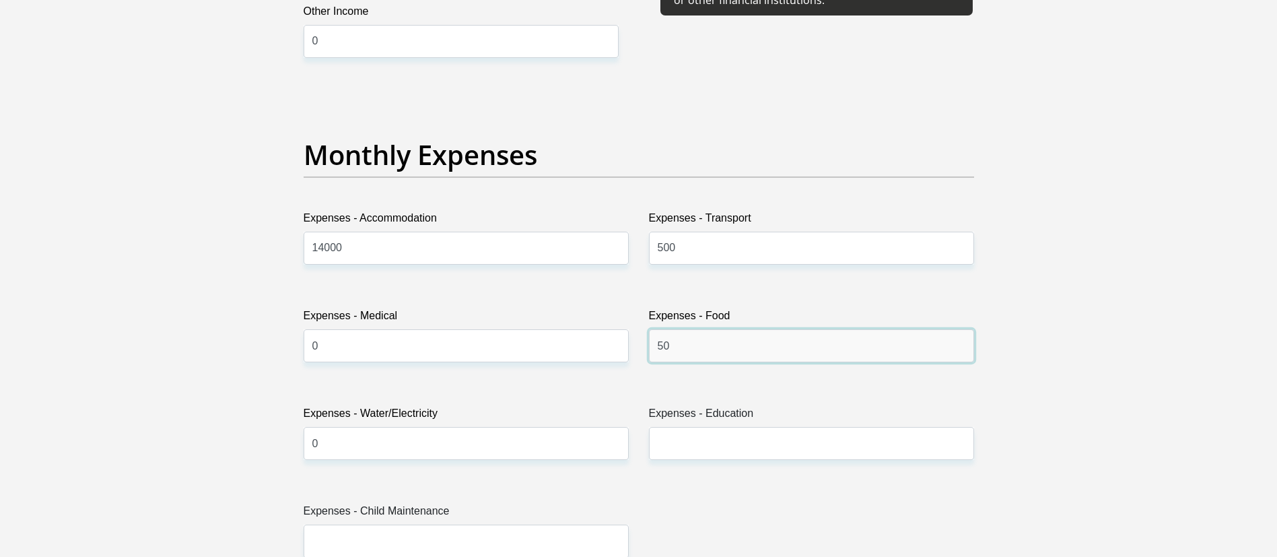
type input "5"
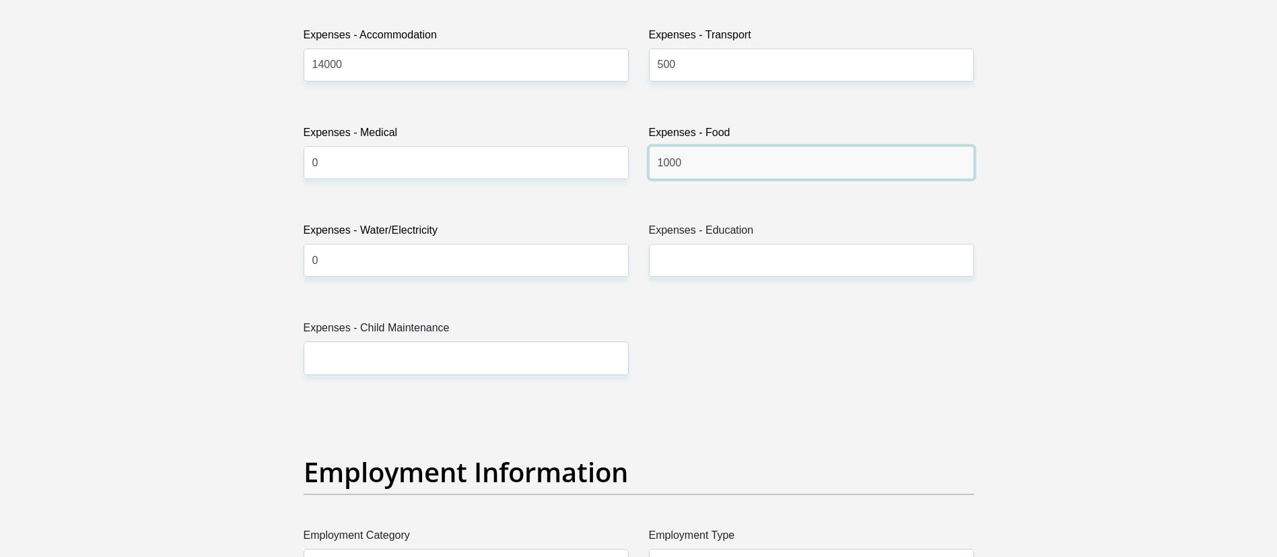
scroll to position [2019, 0]
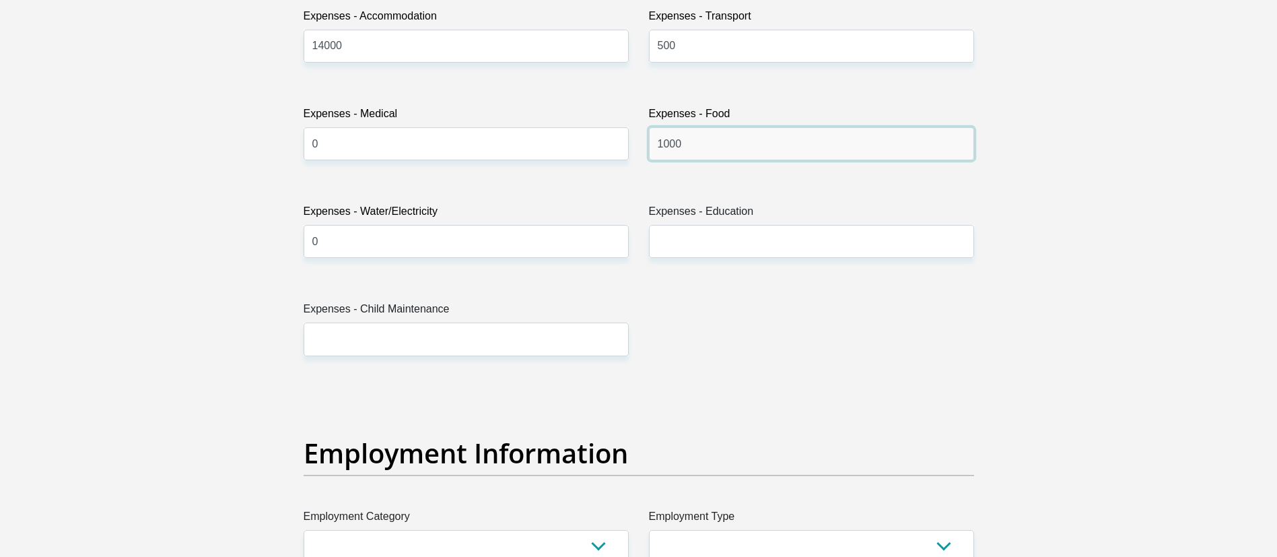
type input "1000"
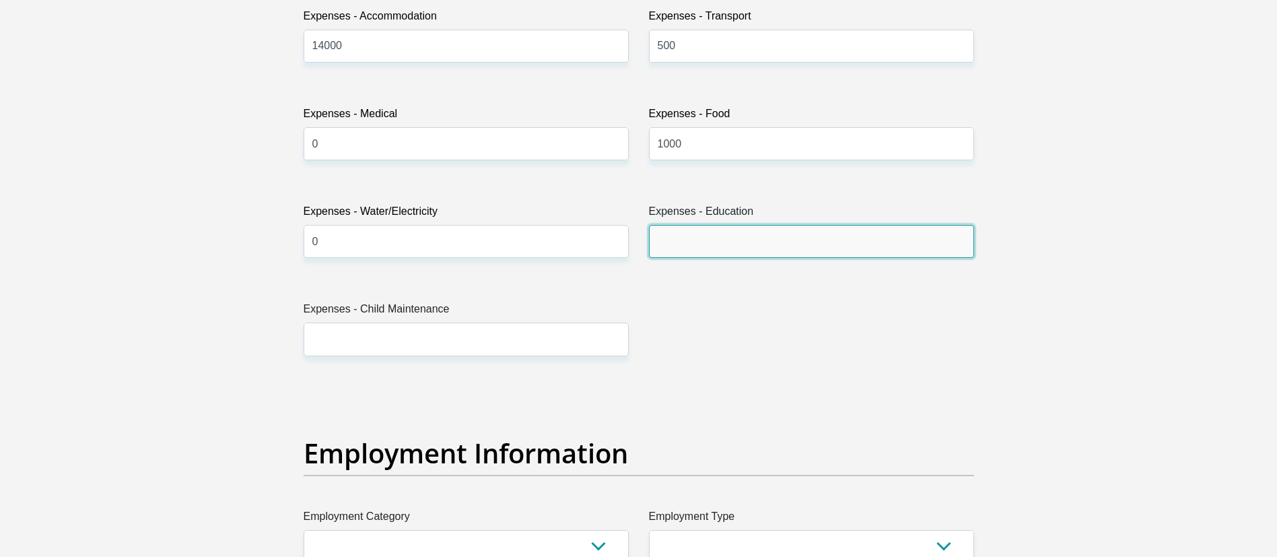
click at [720, 242] on input "Expenses - Education" at bounding box center [811, 241] width 325 height 33
type input "0"
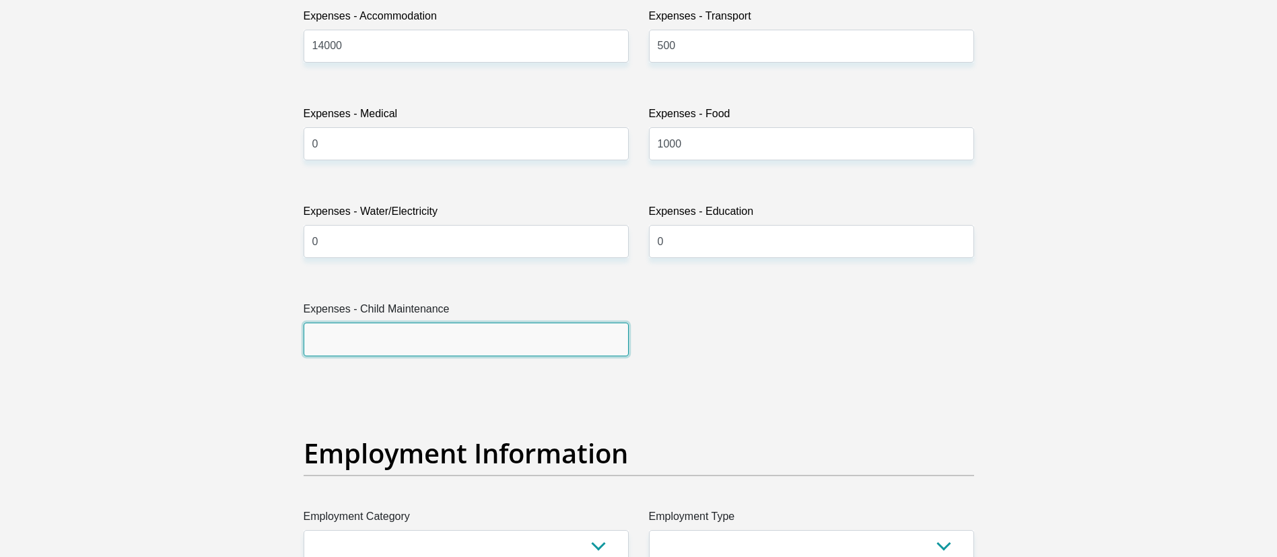
click at [500, 347] on input "Expenses - Child Maintenance" at bounding box center [466, 338] width 325 height 33
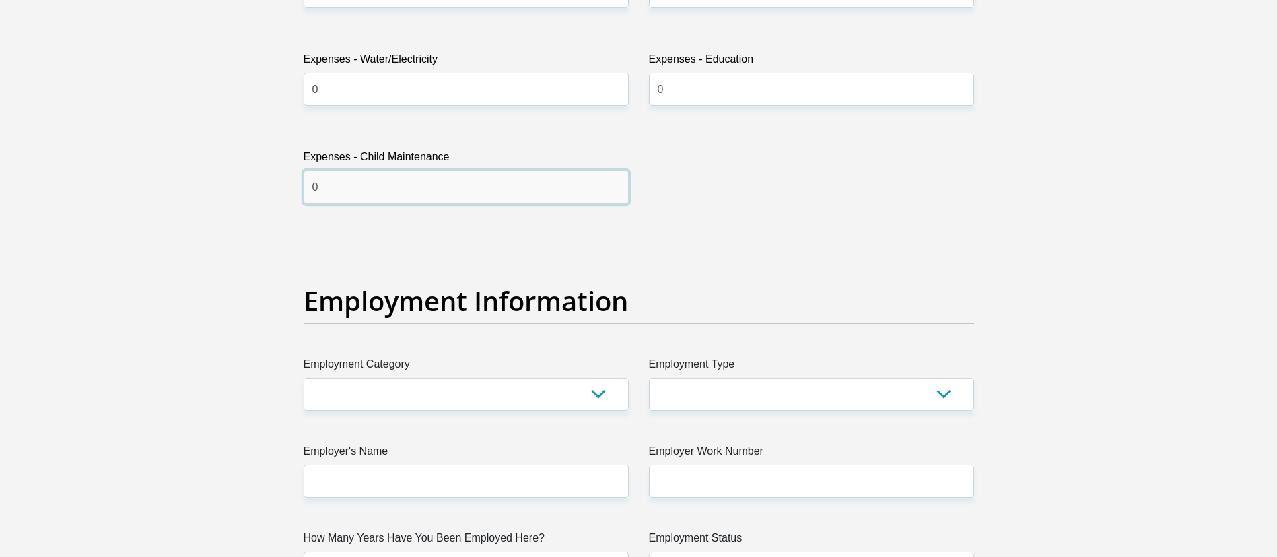
scroll to position [2221, 0]
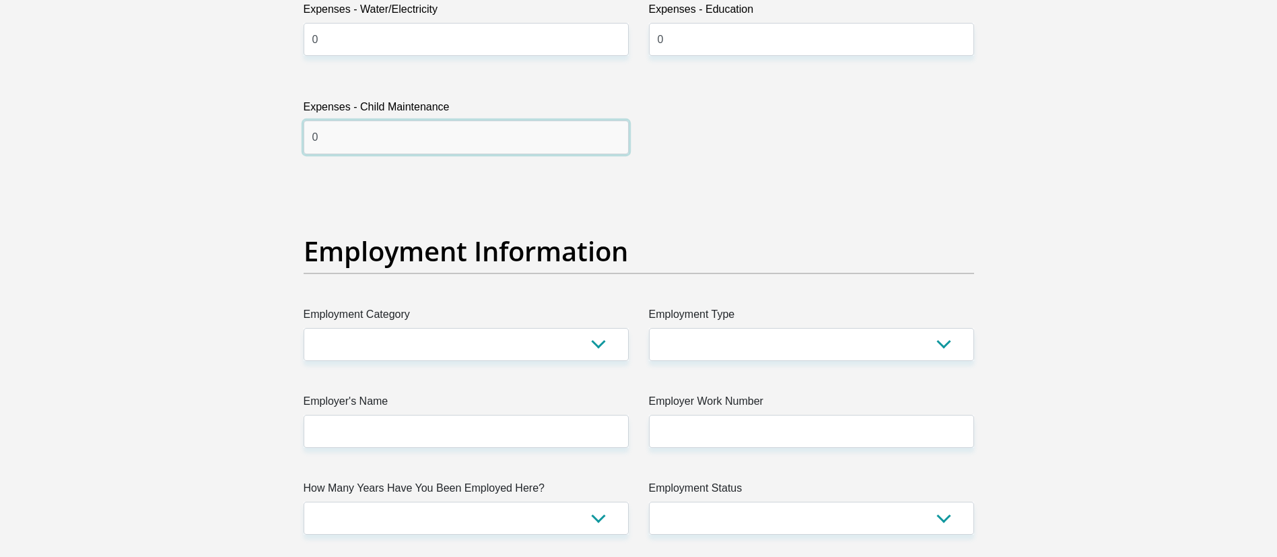
type input "0"
click at [580, 343] on select "AGRICULTURE ALCOHOL & TOBACCO CONSTRUCTION MATERIALS METALLURGY EQUIPMENT FOR R…" at bounding box center [466, 344] width 325 height 33
select select "71"
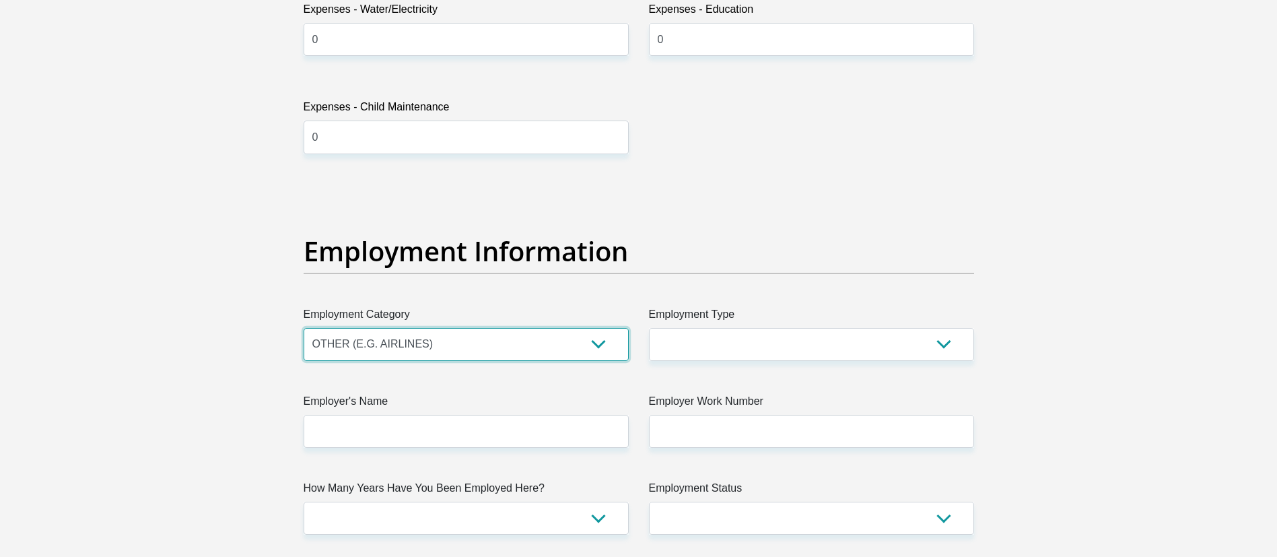
click at [304, 328] on select "AGRICULTURE ALCOHOL & TOBACCO CONSTRUCTION MATERIALS METALLURGY EQUIPMENT FOR R…" at bounding box center [466, 344] width 325 height 33
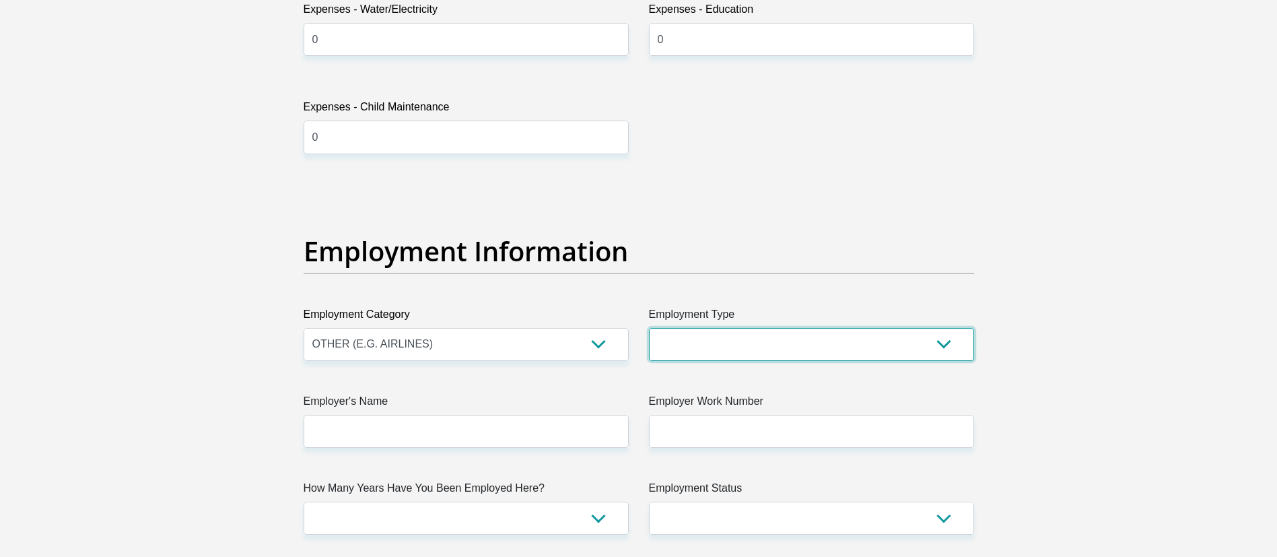
click at [736, 337] on select "College/Lecturer Craft Seller Creative Driver Executive Farmer Forces - Non Com…" at bounding box center [811, 344] width 325 height 33
select select "Office Staff/Clerk"
click at [649, 328] on select "College/Lecturer Craft Seller Creative Driver Executive Farmer Forces - Non Com…" at bounding box center [811, 344] width 325 height 33
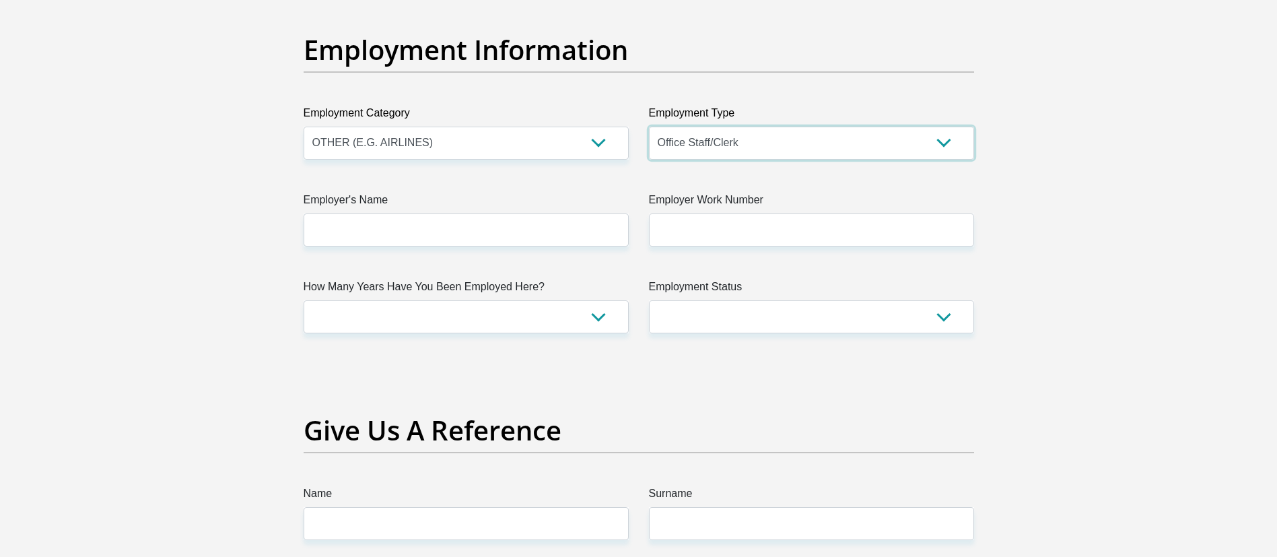
scroll to position [2423, 0]
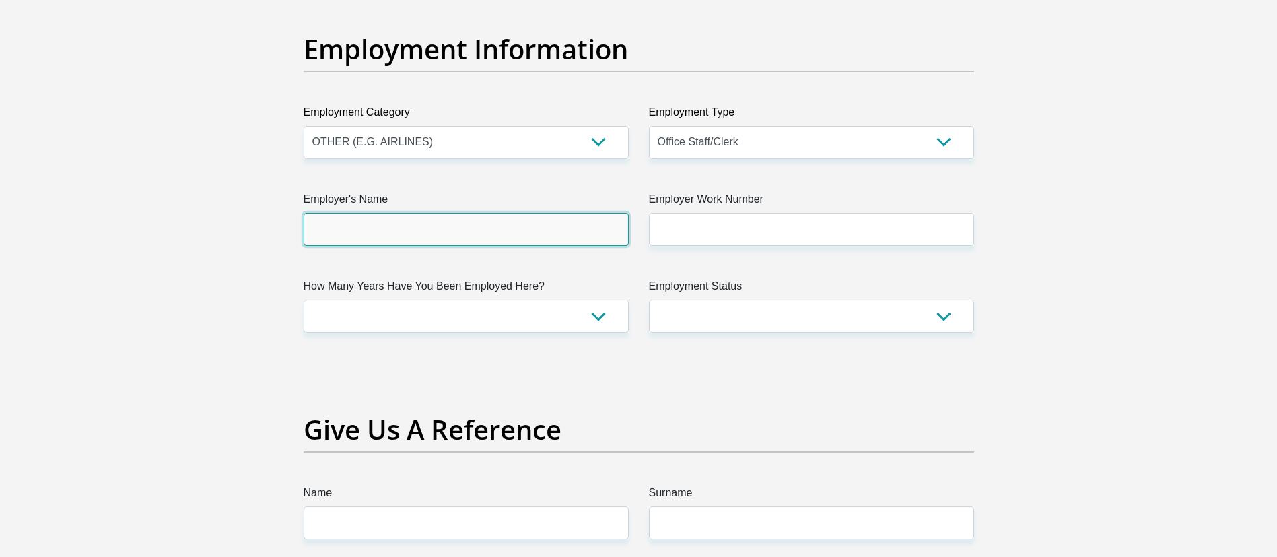
click at [490, 218] on input "Employer's Name" at bounding box center [466, 229] width 325 height 33
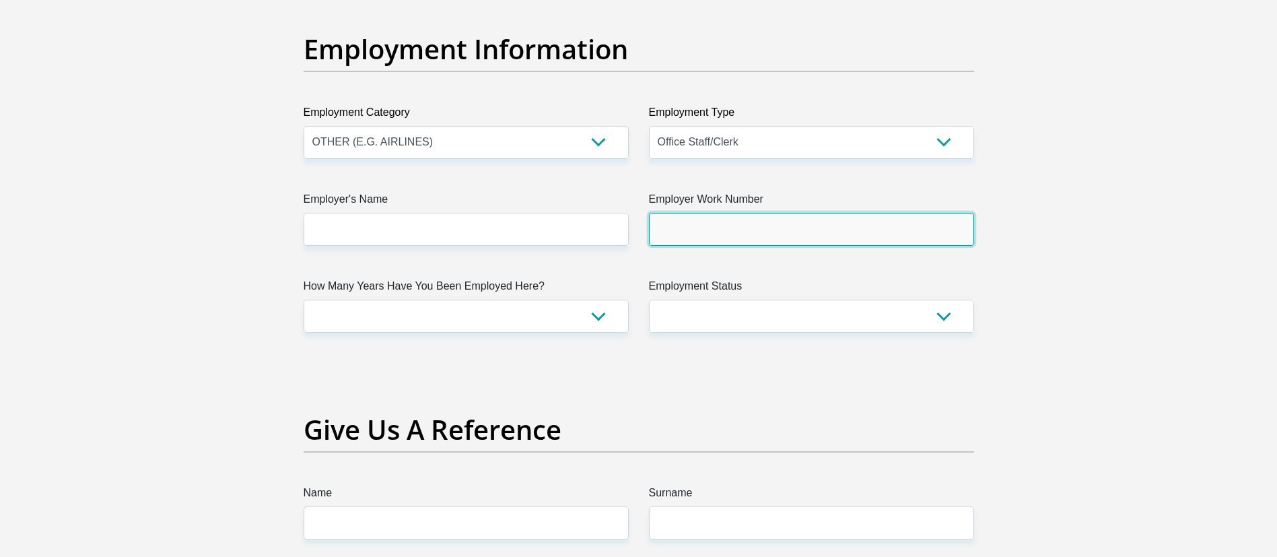
type input "l"
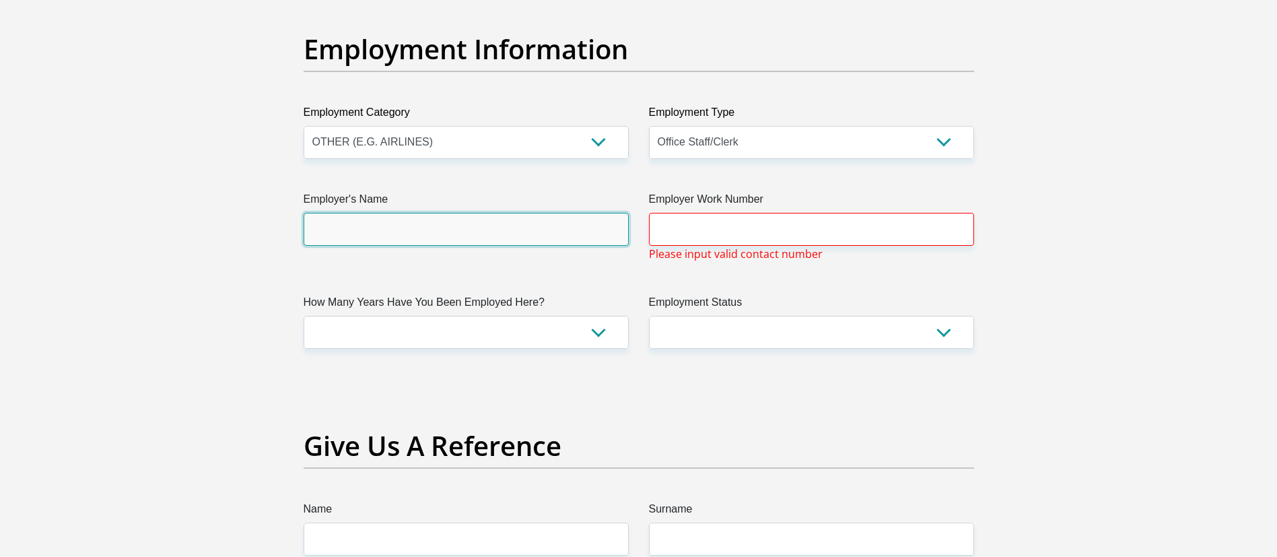
click at [464, 228] on input "Employer's Name" at bounding box center [466, 229] width 325 height 33
type input "l"
type input "LRMG"
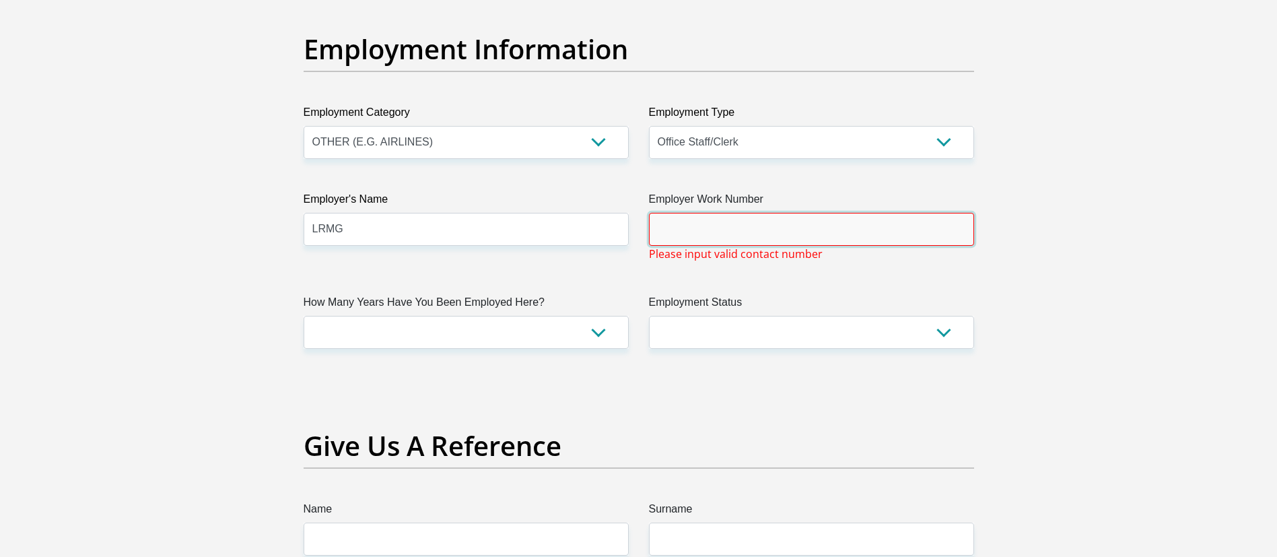
paste input "+27 87 941 5764"
click at [664, 229] on input "+27 87 941 5764" at bounding box center [811, 229] width 325 height 33
type input "27 87 941 5764"
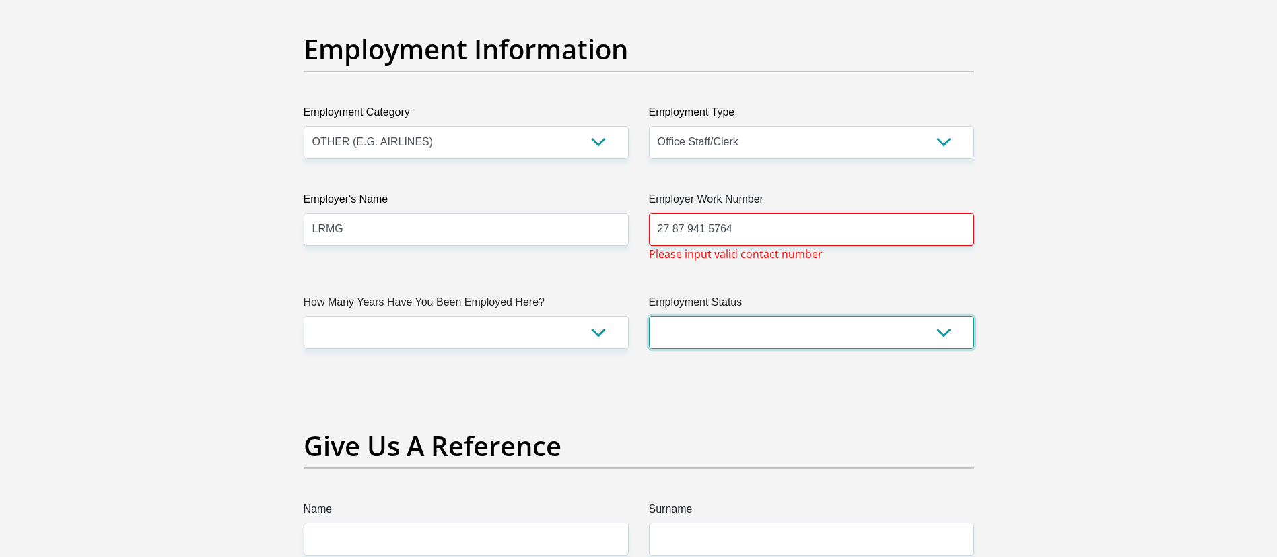
click at [692, 324] on select "Permanent/Full-time Part-time/Casual Contract Worker Self-Employed Housewife Re…" at bounding box center [811, 332] width 325 height 33
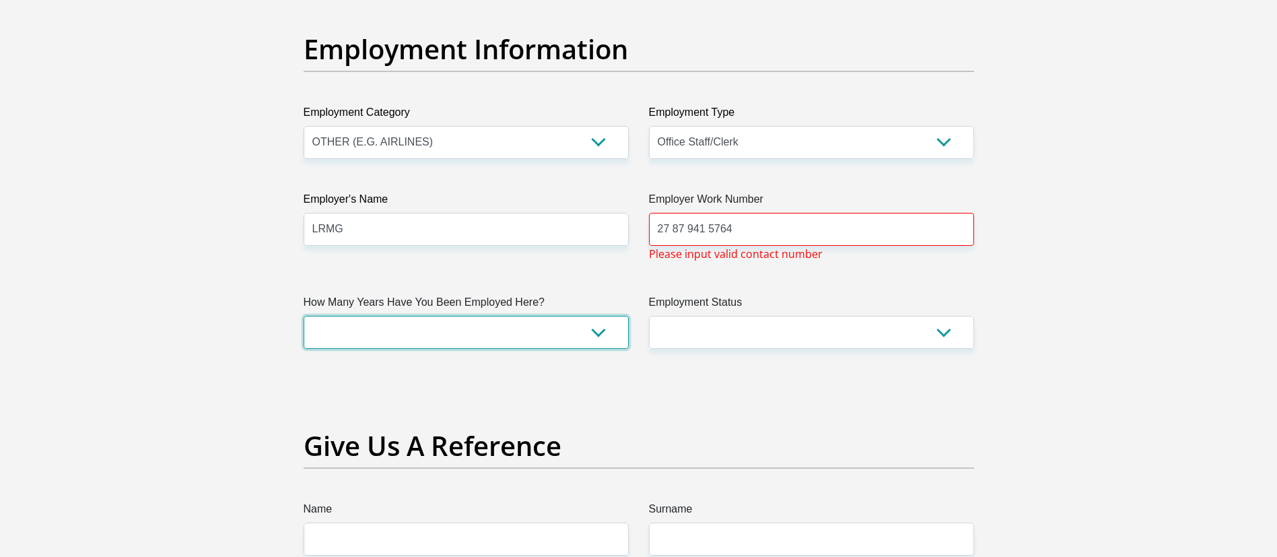
click at [516, 343] on select "less than 1 year 1-3 years 3-5 years 5+ years" at bounding box center [466, 332] width 325 height 33
select select "48"
click at [304, 316] on select "less than 1 year 1-3 years 3-5 years 5+ years" at bounding box center [466, 332] width 325 height 33
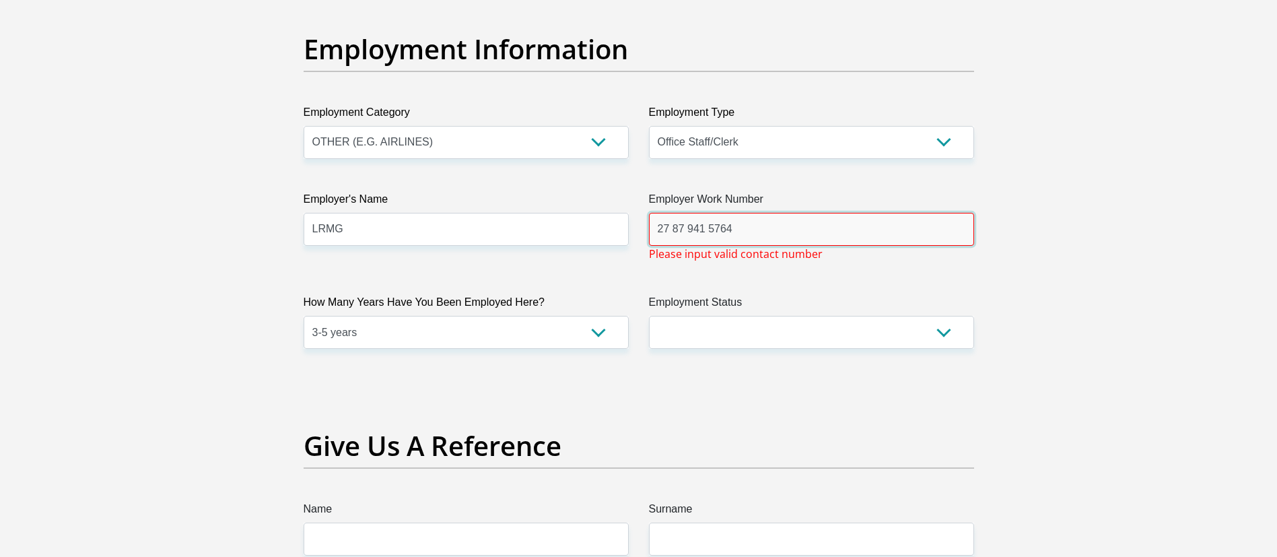
click at [772, 225] on input "27 87 941 5764" at bounding box center [811, 229] width 325 height 33
click at [659, 225] on input "27 87 941 5764" at bounding box center [811, 229] width 325 height 33
click at [697, 225] on input "087941 5764" at bounding box center [811, 229] width 325 height 33
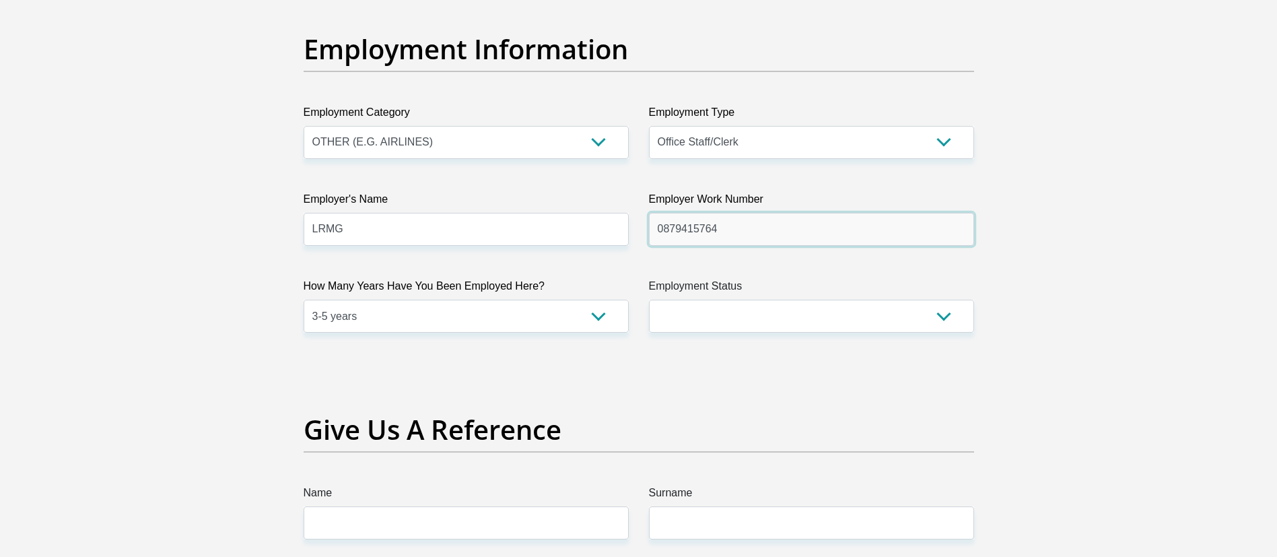
type input "0879415764"
click at [739, 303] on select "Permanent/Full-time Part-time/Casual Contract Worker Self-Employed Housewife Re…" at bounding box center [811, 316] width 325 height 33
select select "1"
click at [649, 300] on select "Permanent/Full-time Part-time/Casual Contract Worker Self-Employed Housewife Re…" at bounding box center [811, 316] width 325 height 33
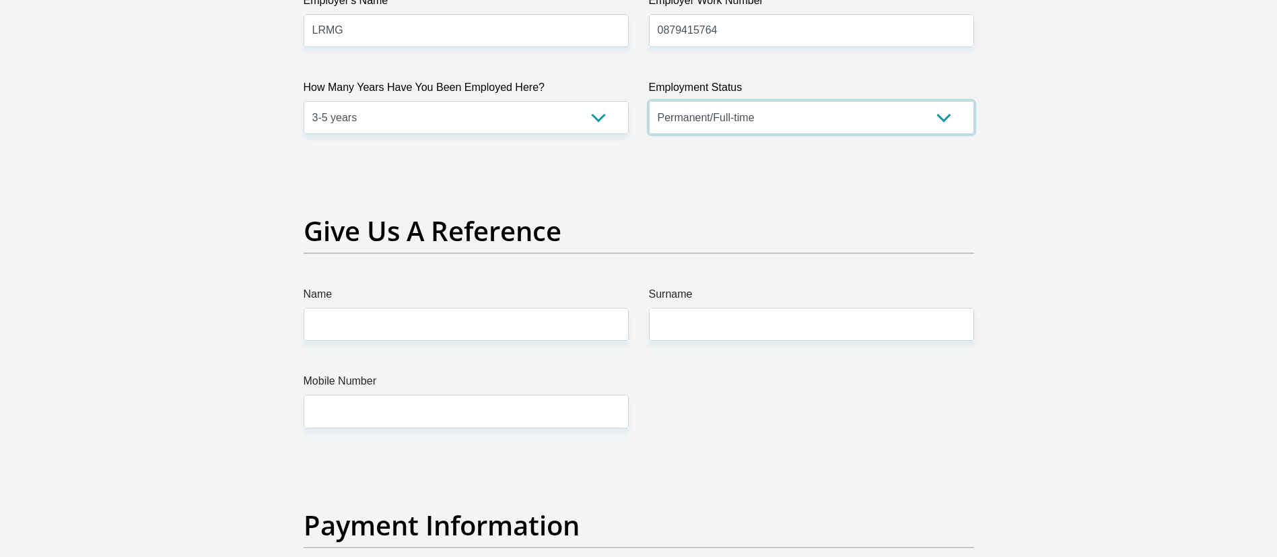
scroll to position [2625, 0]
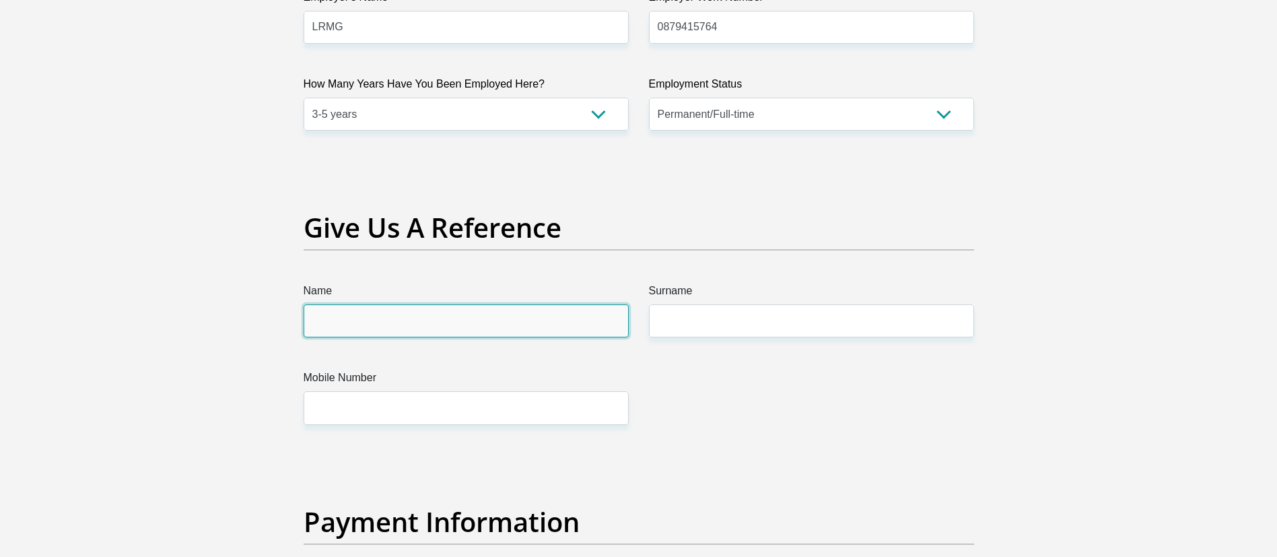
click at [484, 318] on input "Name" at bounding box center [466, 320] width 325 height 33
type input "Thair"
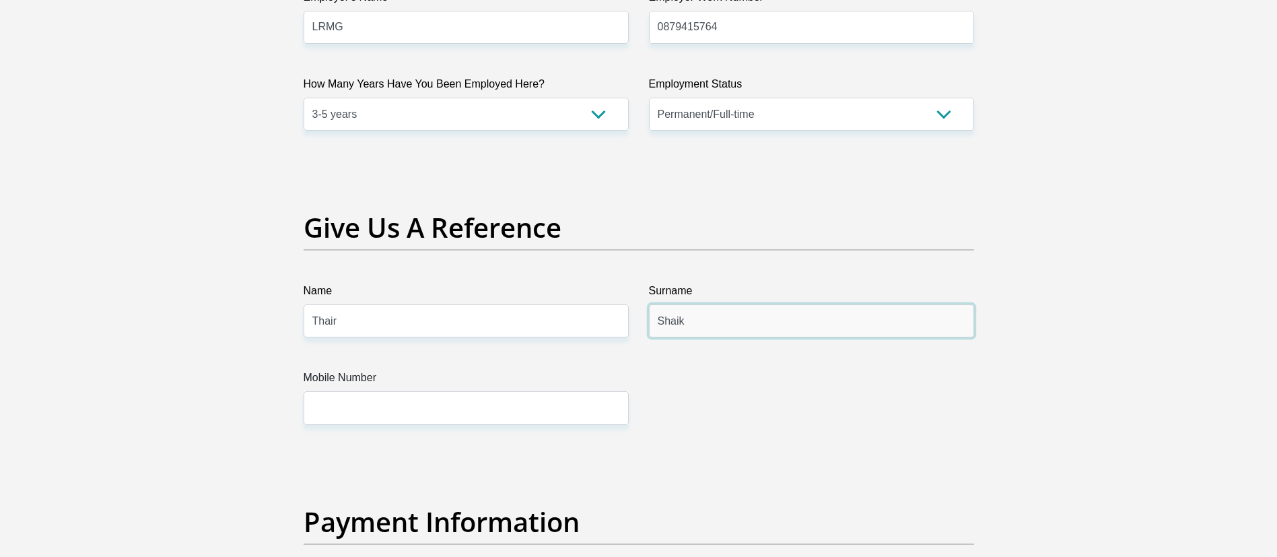
type input "Shaik"
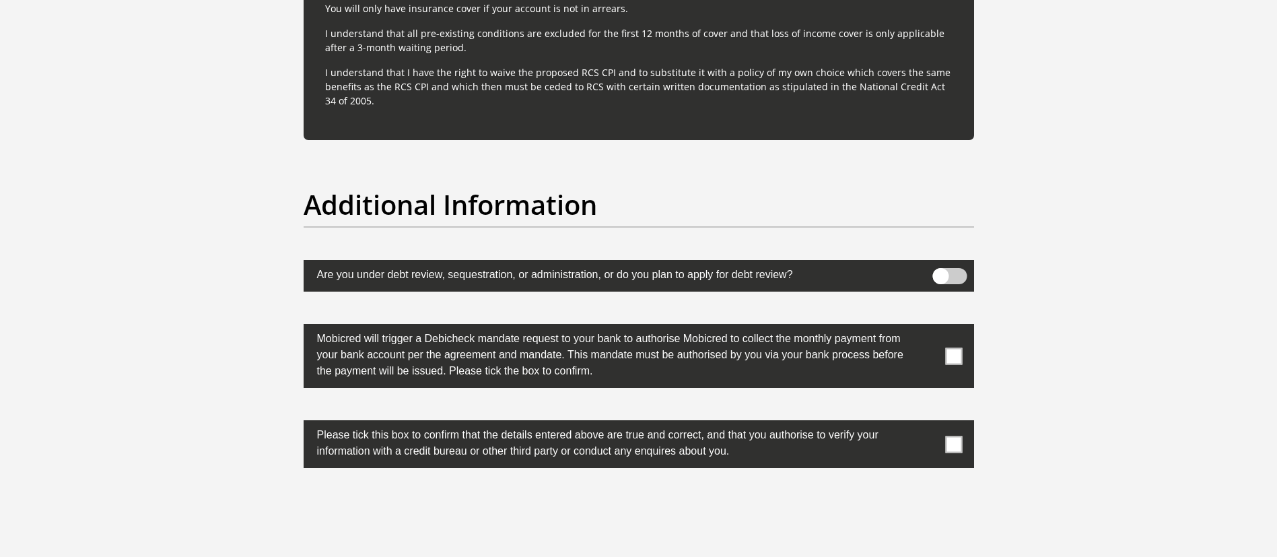
scroll to position [4140, 0]
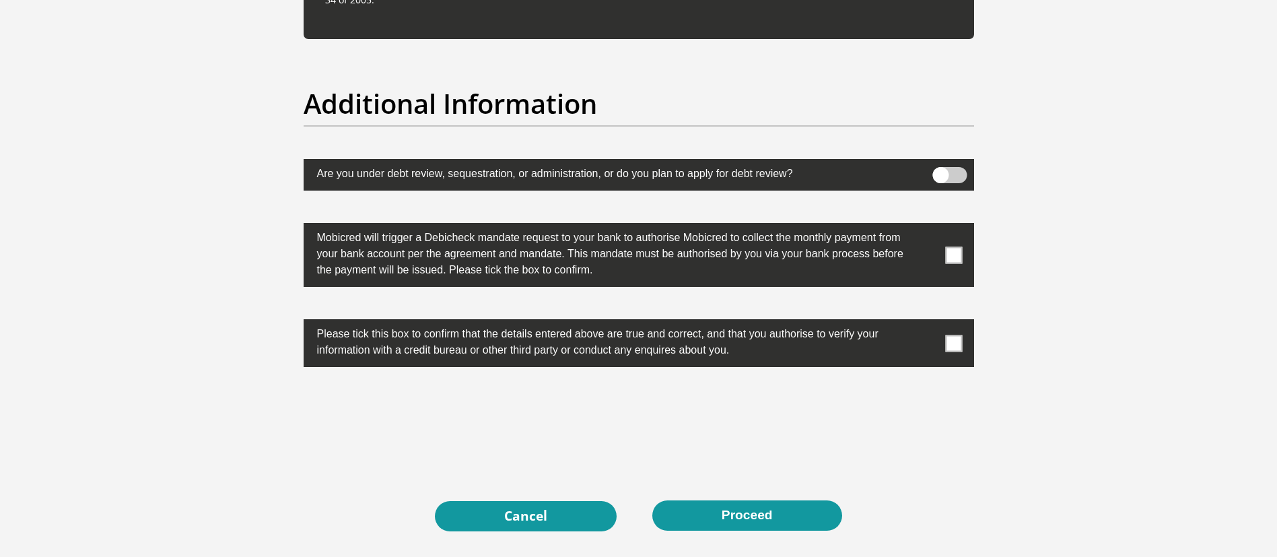
type input "0815023348"
click at [948, 347] on span at bounding box center [953, 343] width 17 height 17
click at [927, 322] on input "checkbox" at bounding box center [927, 322] width 0 height 0
click at [956, 242] on label at bounding box center [639, 255] width 670 height 64
click at [927, 226] on input "checkbox" at bounding box center [927, 226] width 0 height 0
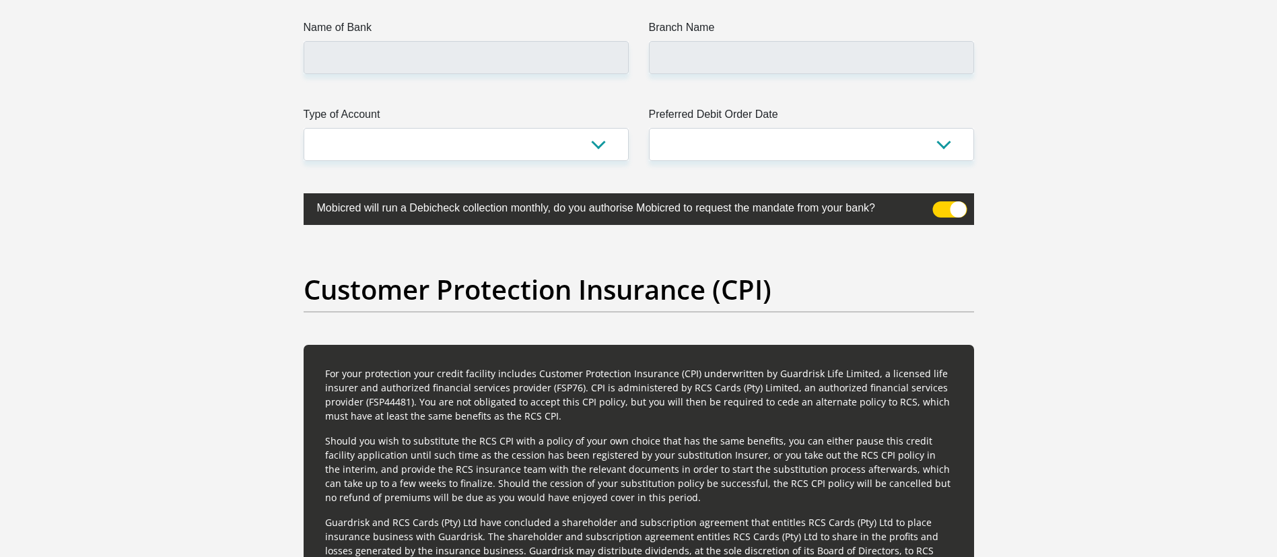
scroll to position [3231, 0]
